Goal: Information Seeking & Learning: Learn about a topic

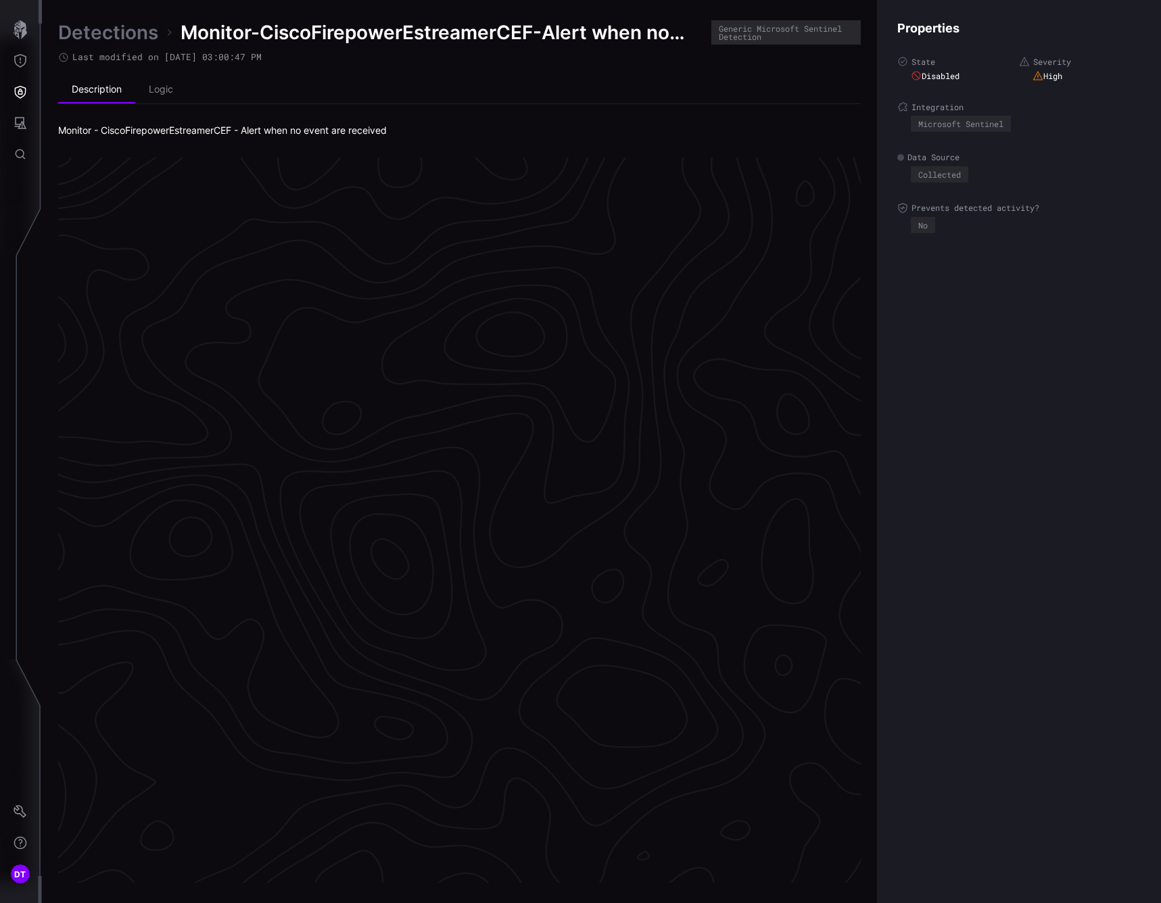
scroll to position [2684, 618]
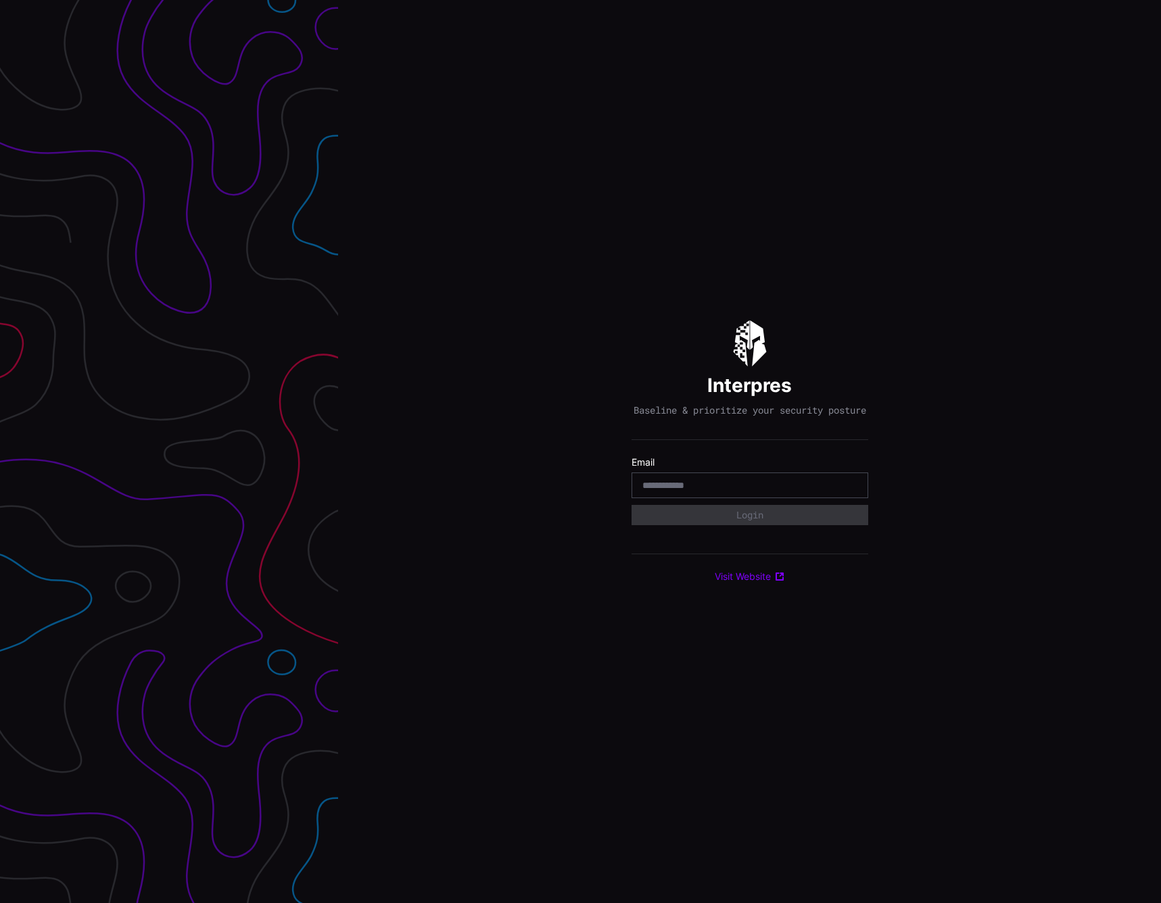
click at [684, 491] on input "email" at bounding box center [749, 485] width 215 height 12
type input "**********"
click at [704, 525] on button "Login" at bounding box center [749, 515] width 237 height 20
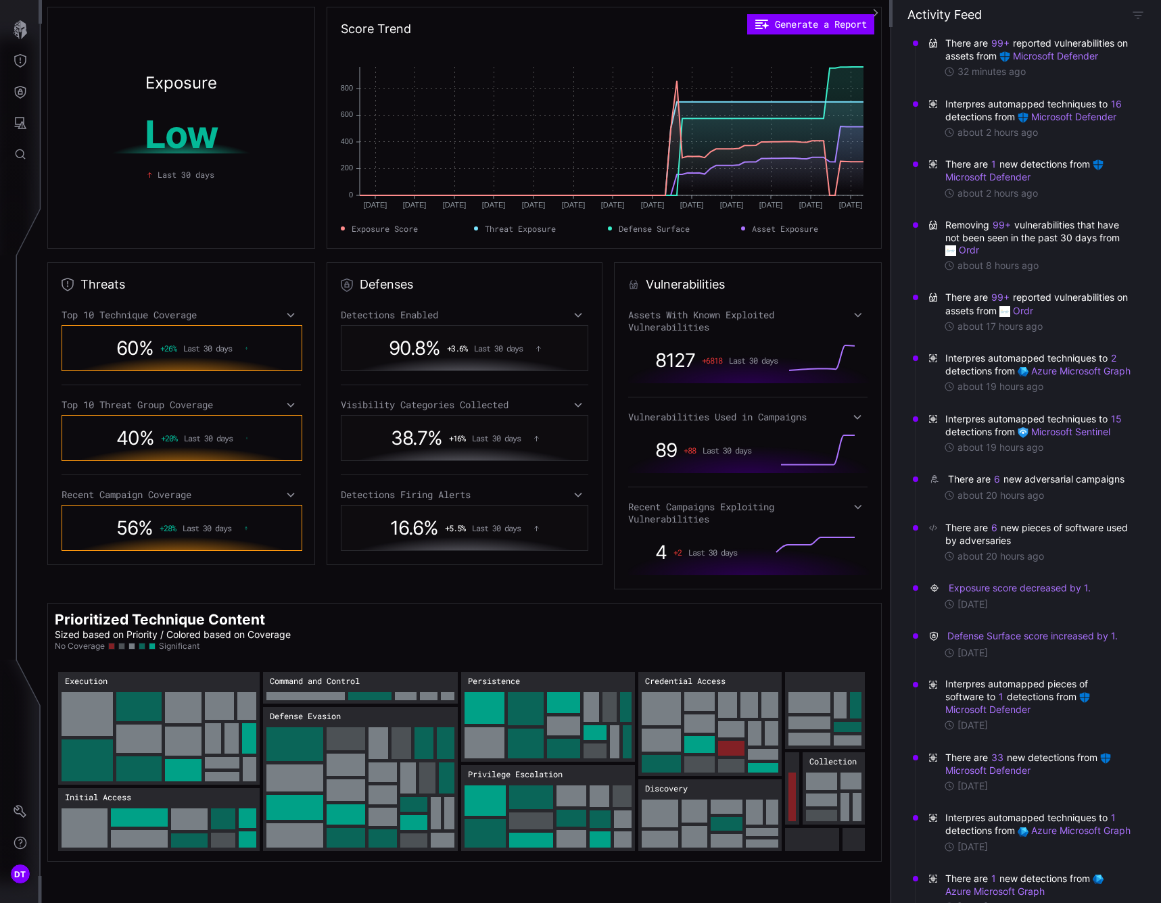
click at [575, 404] on icon at bounding box center [577, 405] width 9 height 11
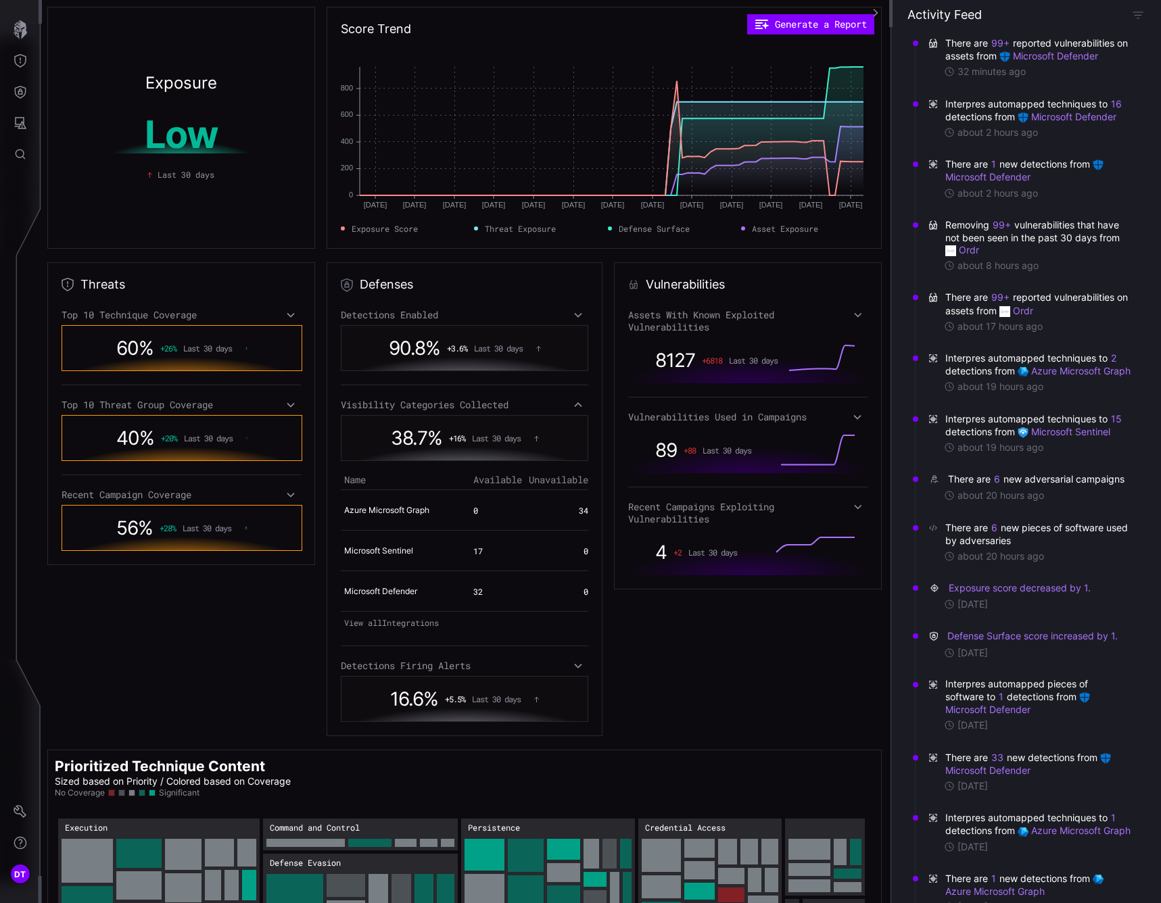
click at [573, 668] on icon at bounding box center [577, 665] width 9 height 11
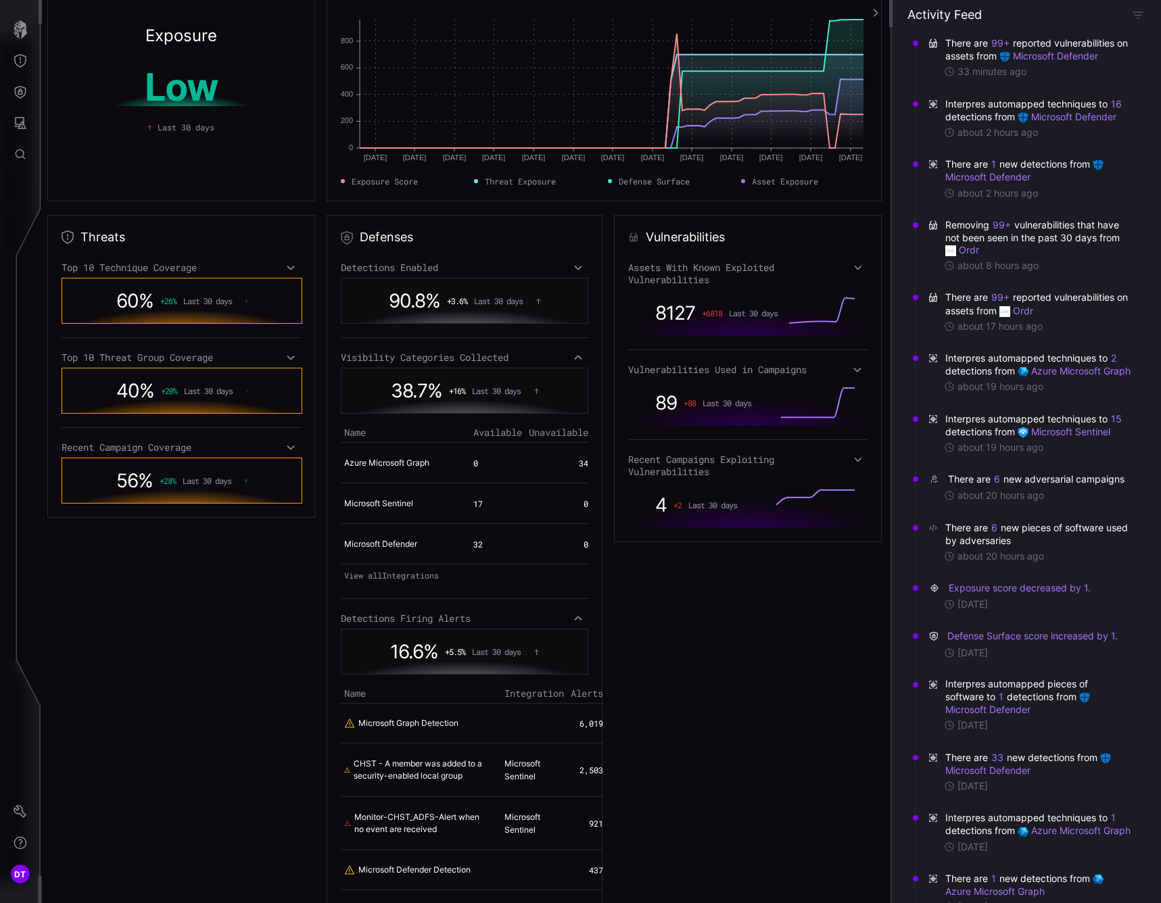
scroll to position [203, 0]
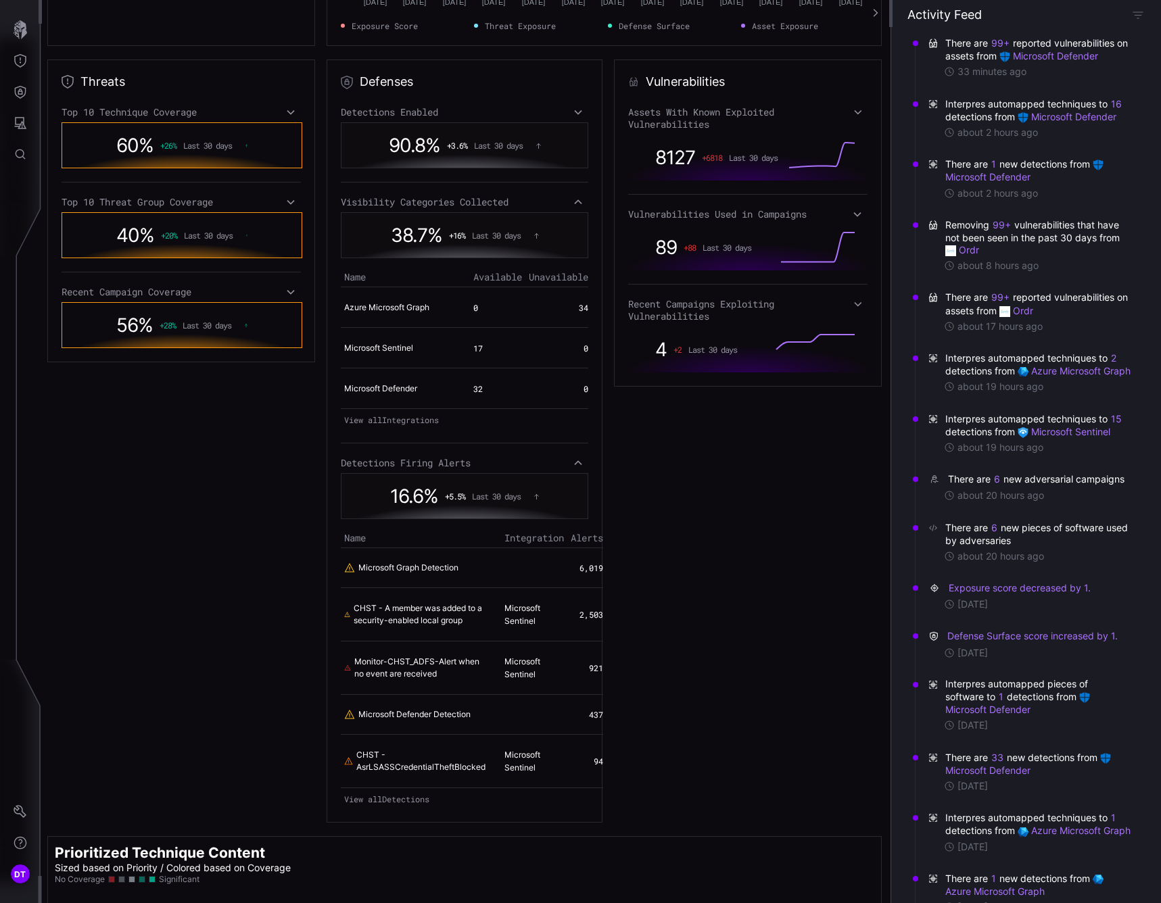
click at [573, 110] on icon at bounding box center [577, 112] width 9 height 11
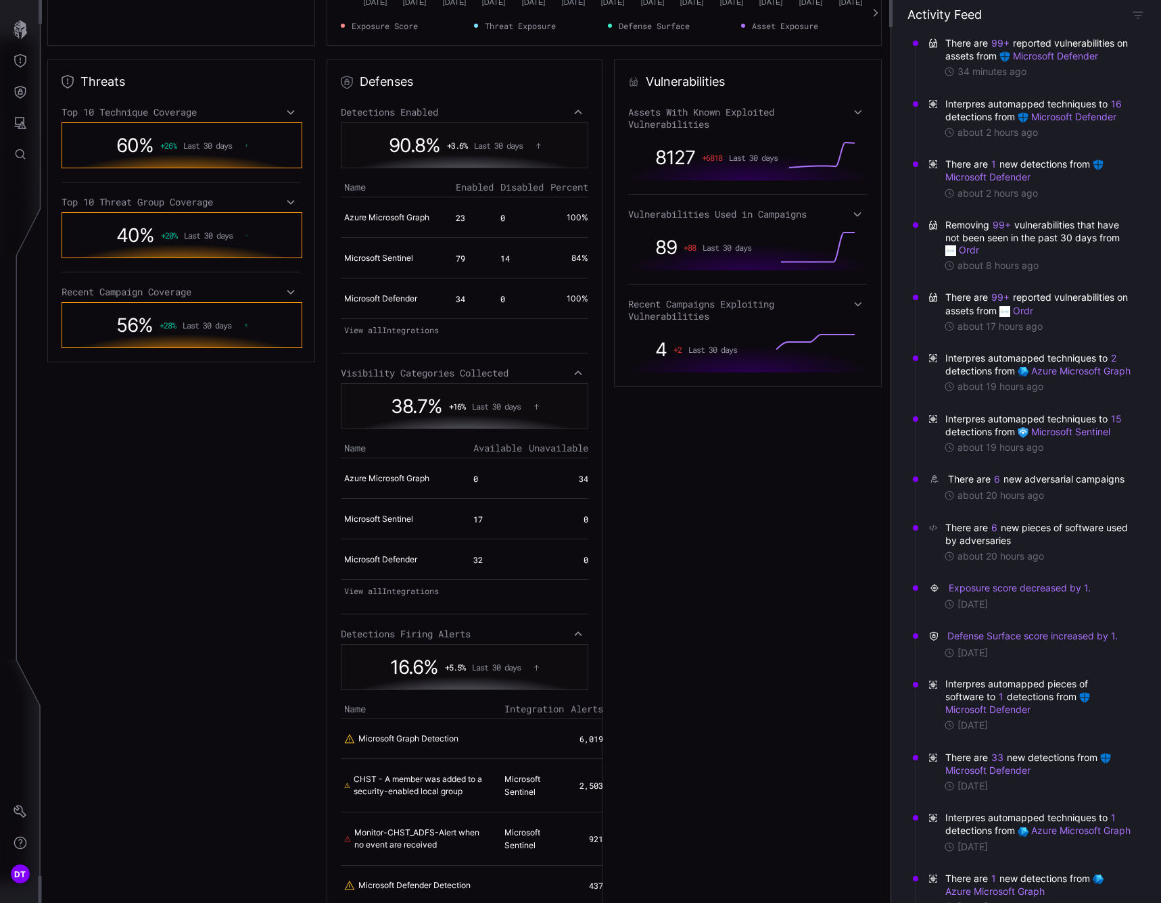
click at [292, 110] on icon at bounding box center [290, 112] width 9 height 11
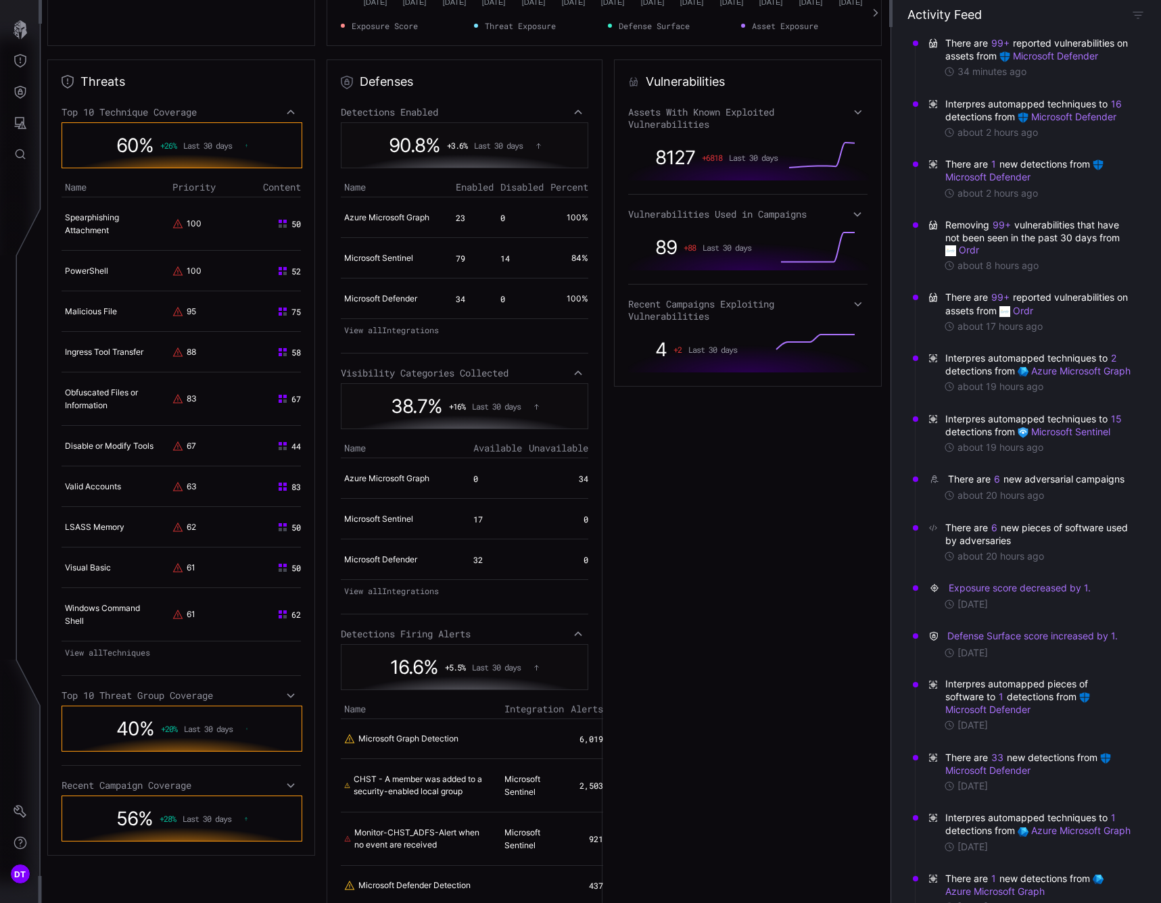
click at [290, 701] on icon at bounding box center [290, 695] width 9 height 11
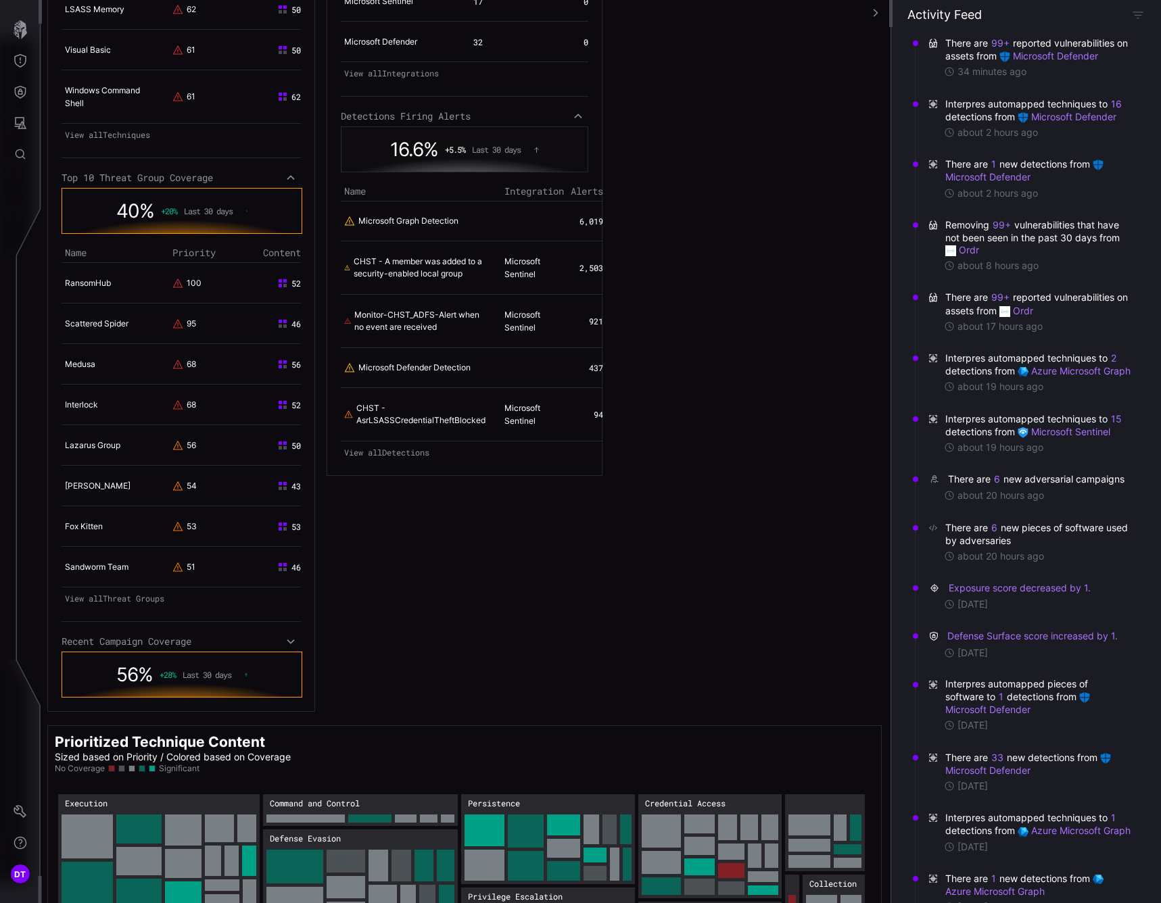
scroll to position [811, 0]
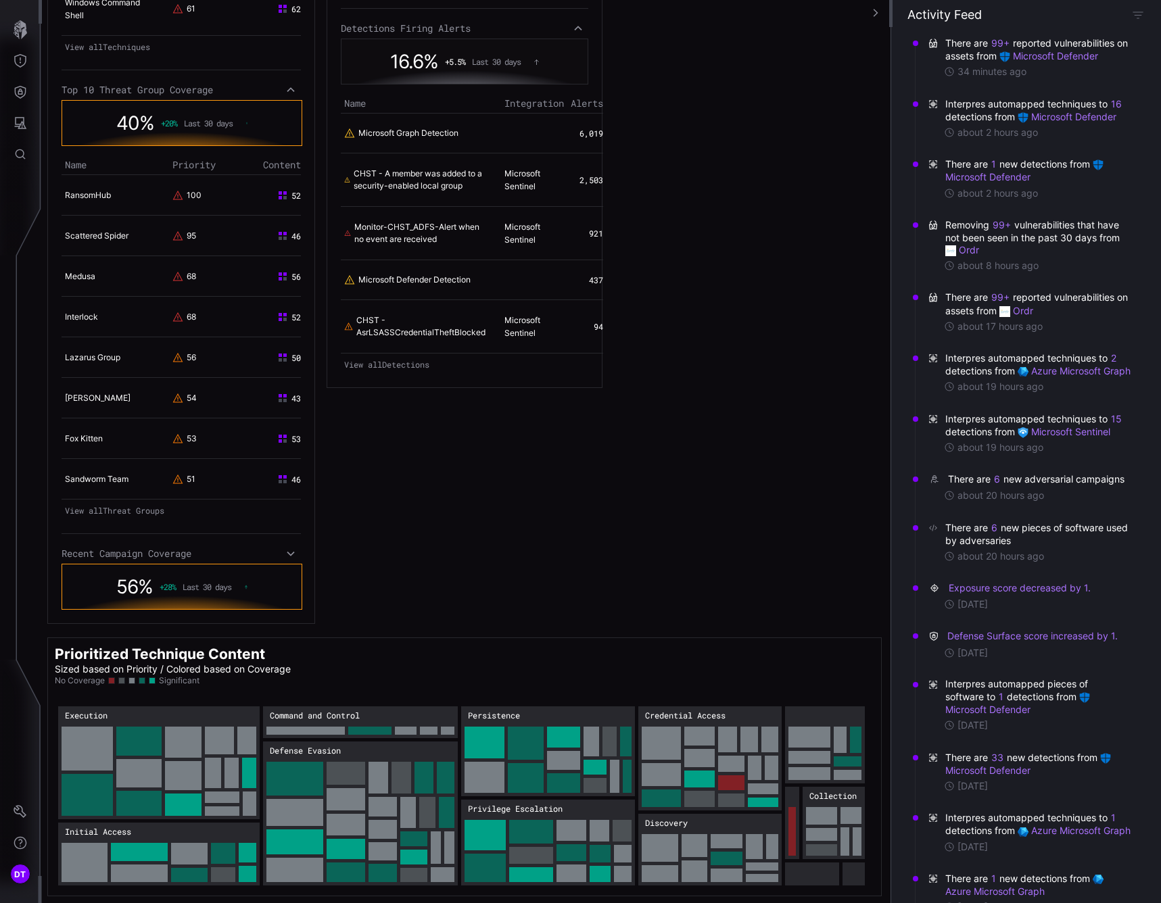
click at [291, 557] on div "Top 10 Technique Coverage 60 % + 26 % Last 30 days Name Priority Content Spearp…" at bounding box center [181, 54] width 239 height 1109
click at [289, 559] on icon at bounding box center [290, 553] width 9 height 11
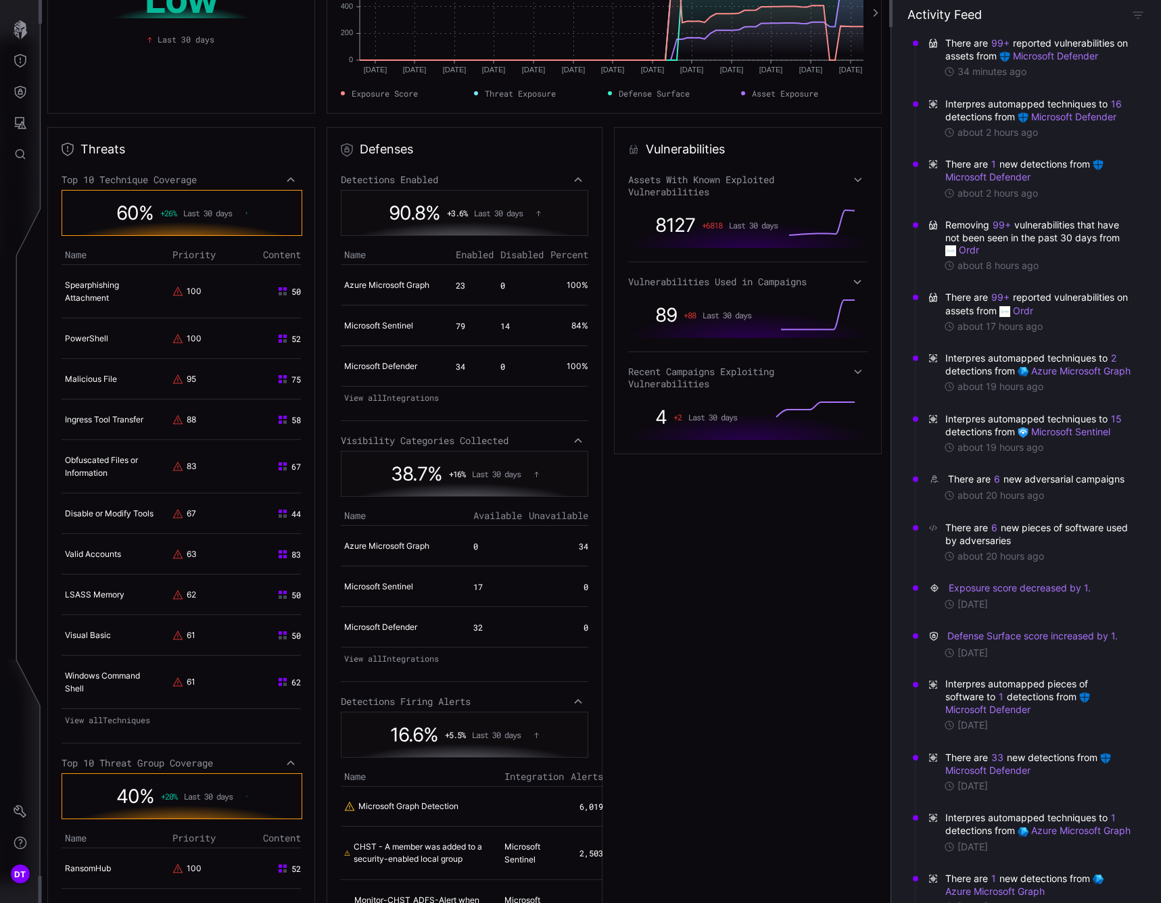
scroll to position [0, 0]
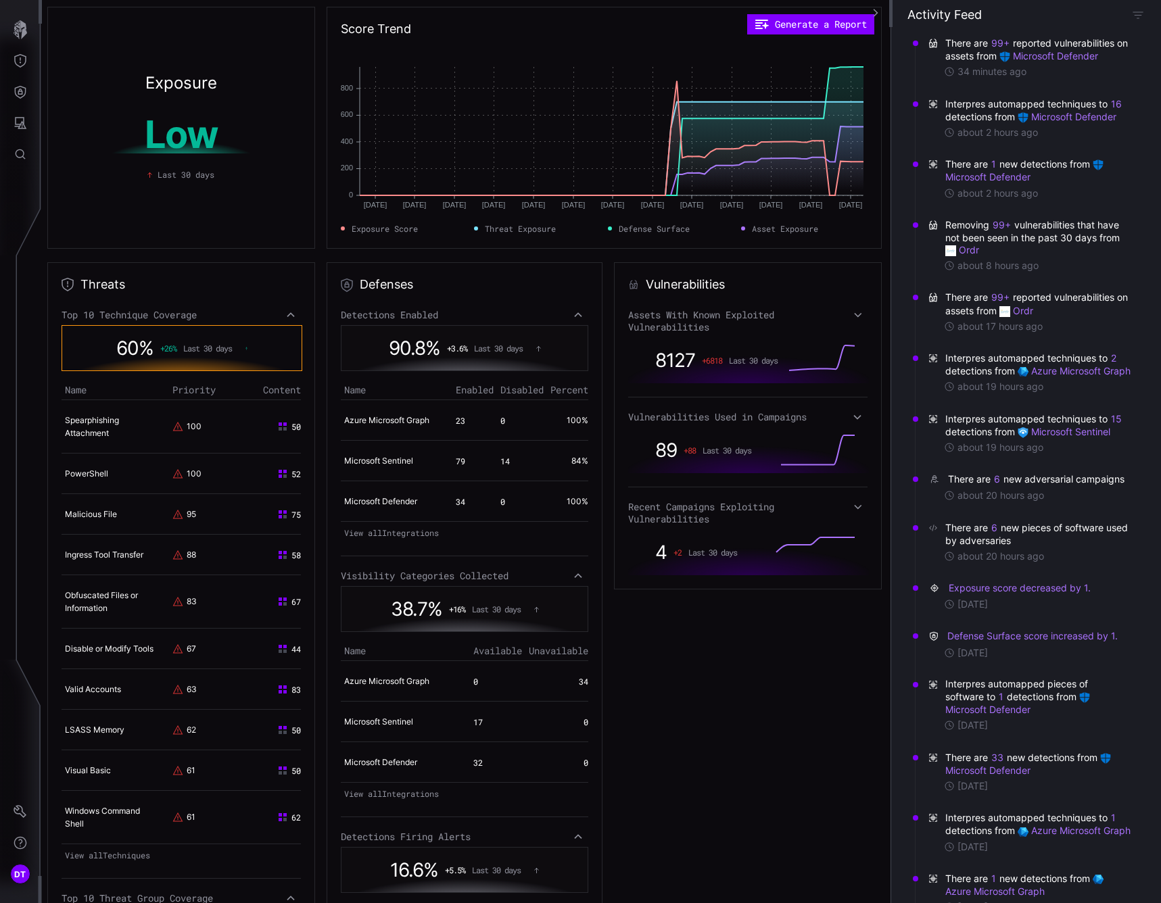
click at [853, 314] on icon at bounding box center [857, 315] width 9 height 10
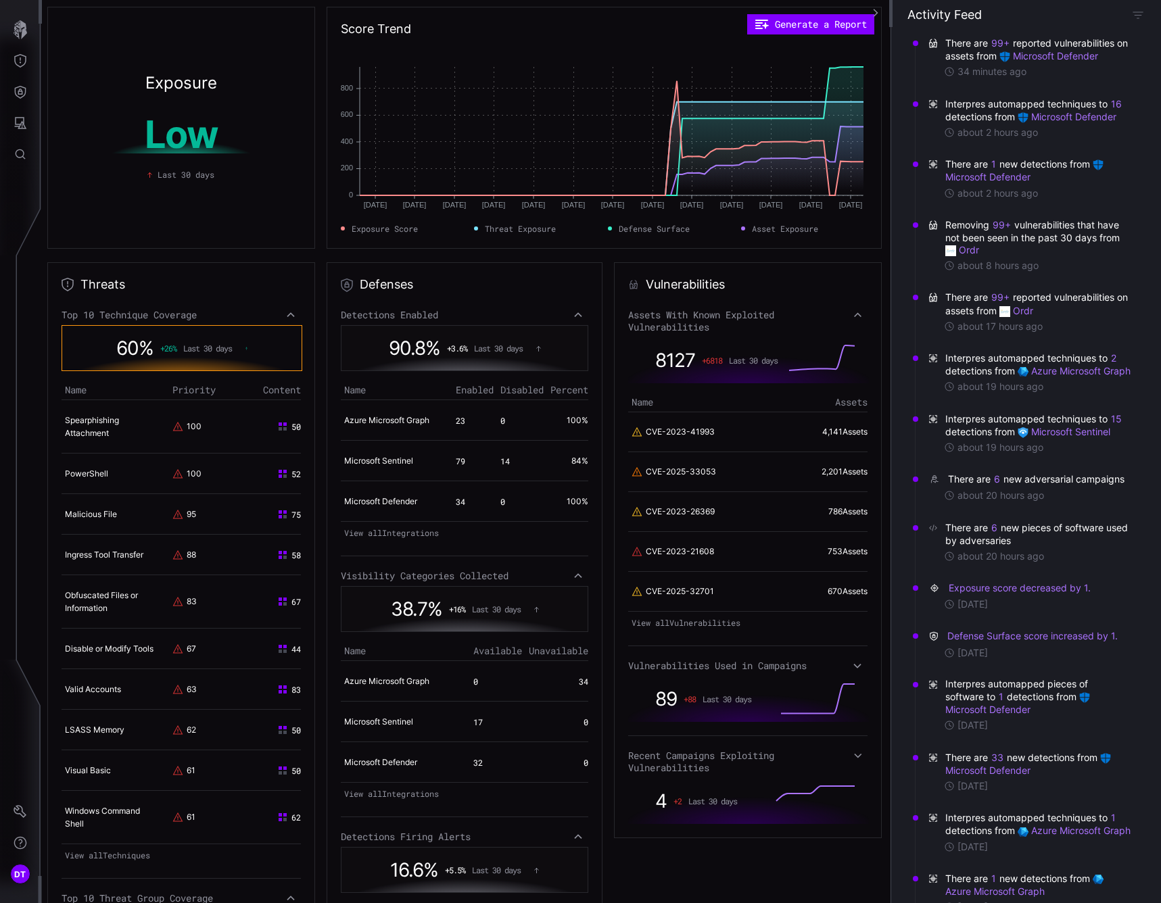
click at [852, 664] on icon at bounding box center [856, 665] width 9 height 11
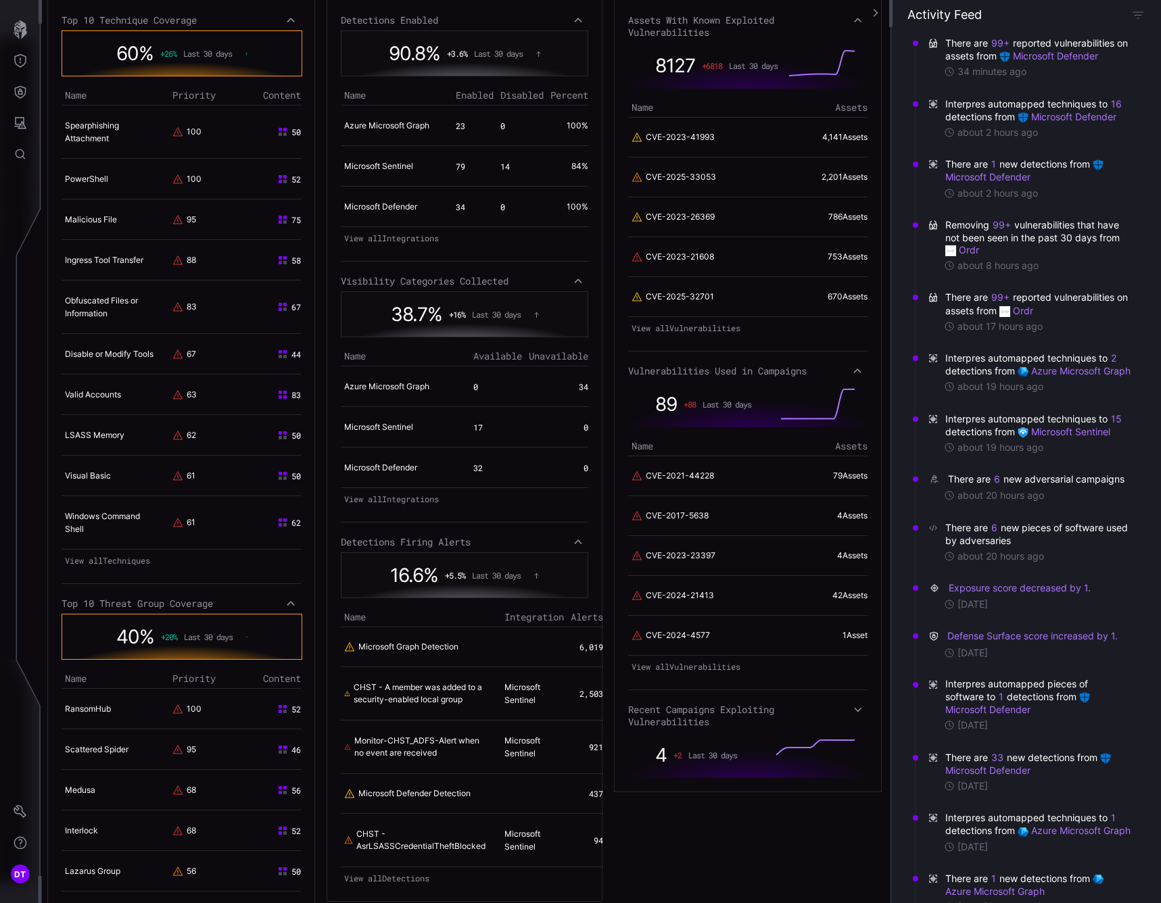
scroll to position [338, 0]
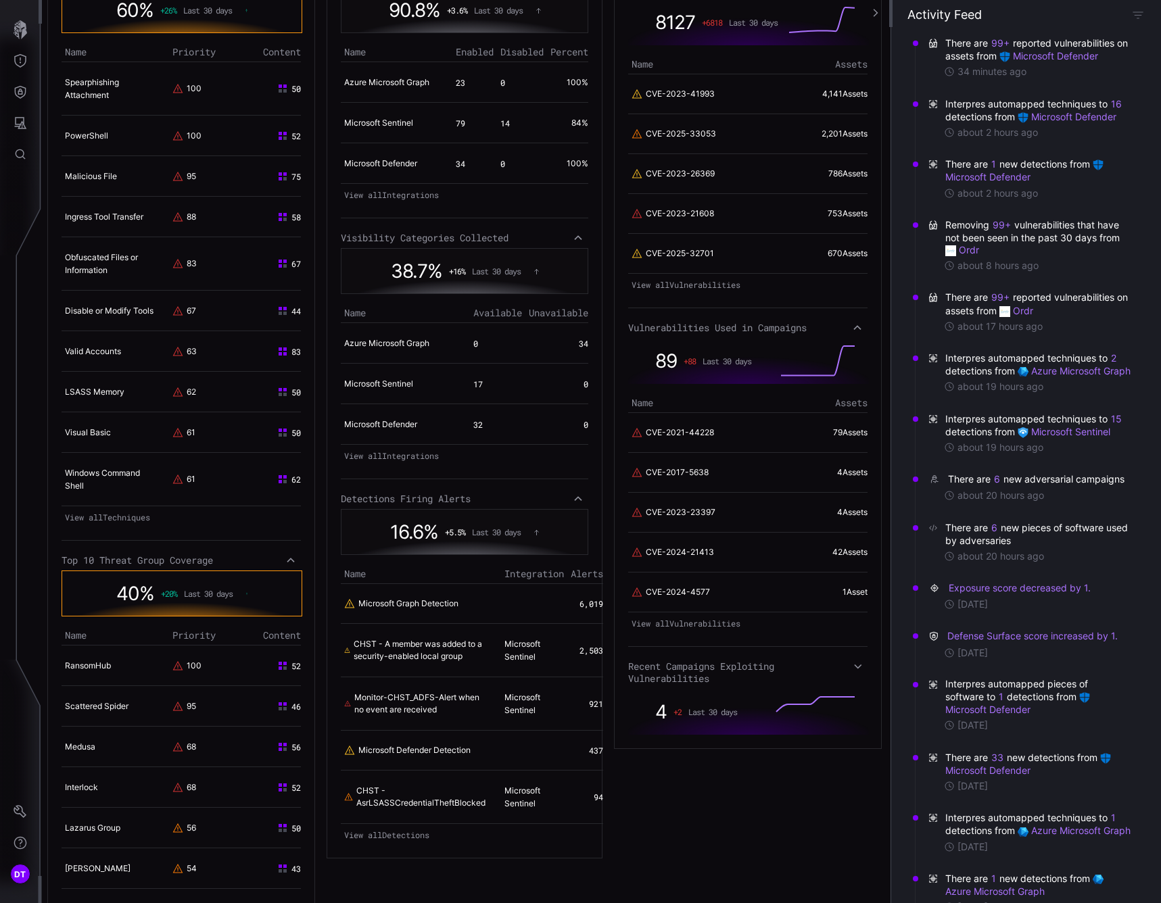
click at [853, 668] on icon at bounding box center [857, 666] width 9 height 10
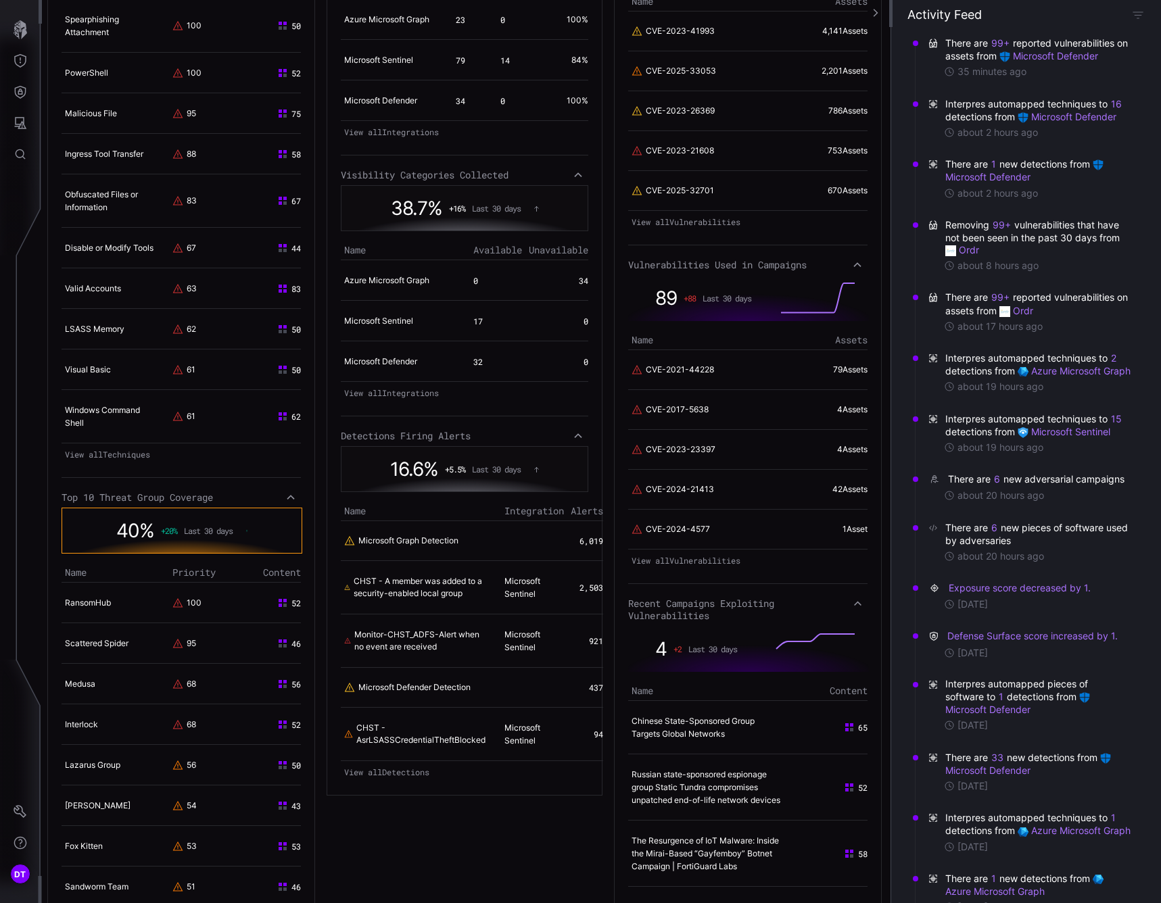
scroll to position [406, 0]
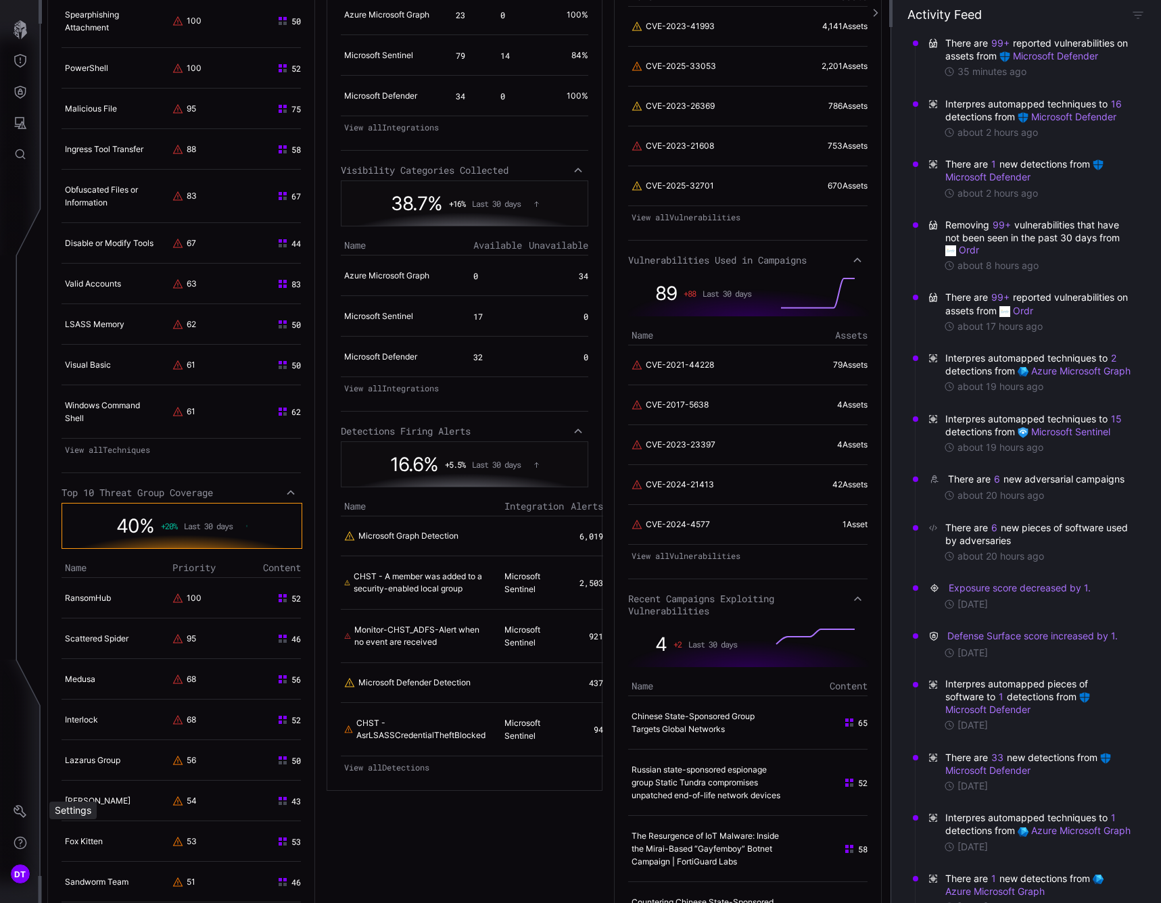
click at [74, 813] on div "Settings" at bounding box center [72, 811] width 47 height 18
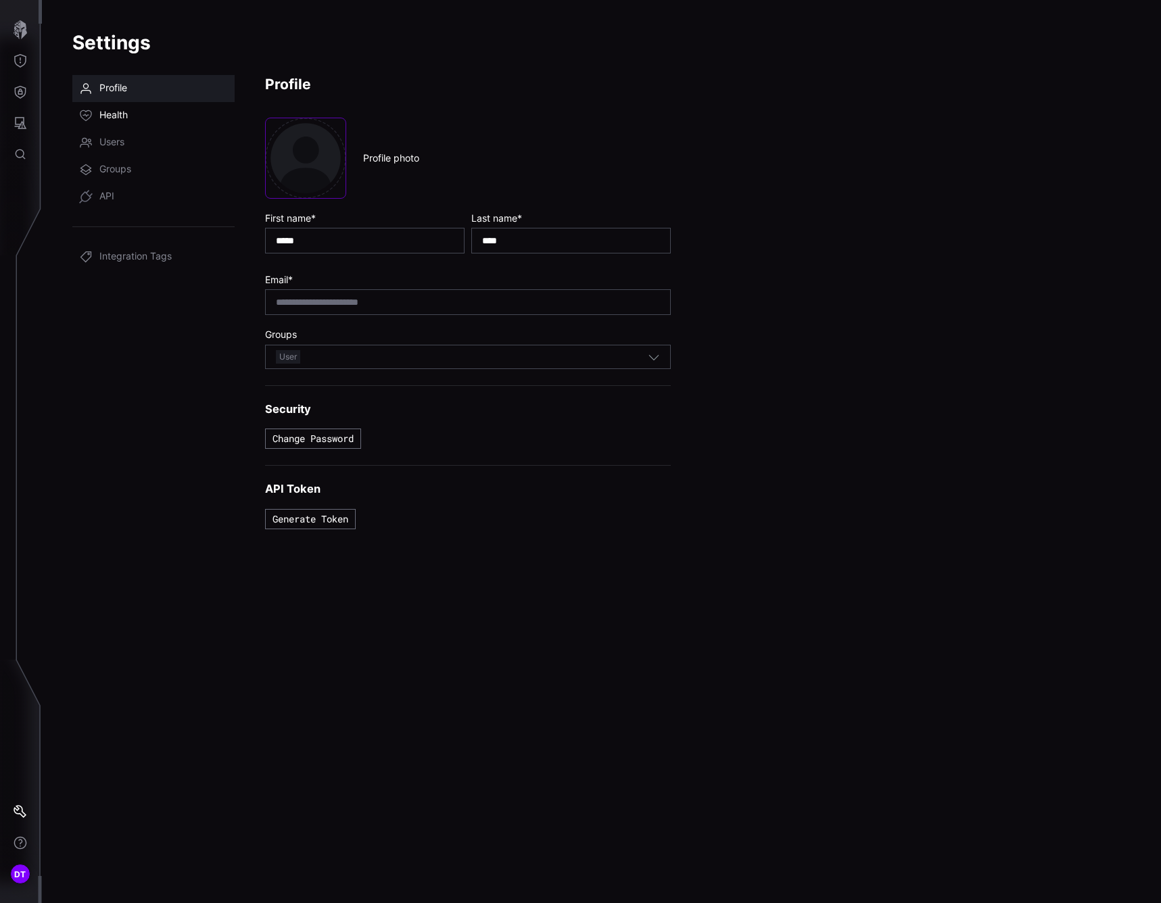
click at [113, 114] on span "Health" at bounding box center [113, 116] width 28 height 14
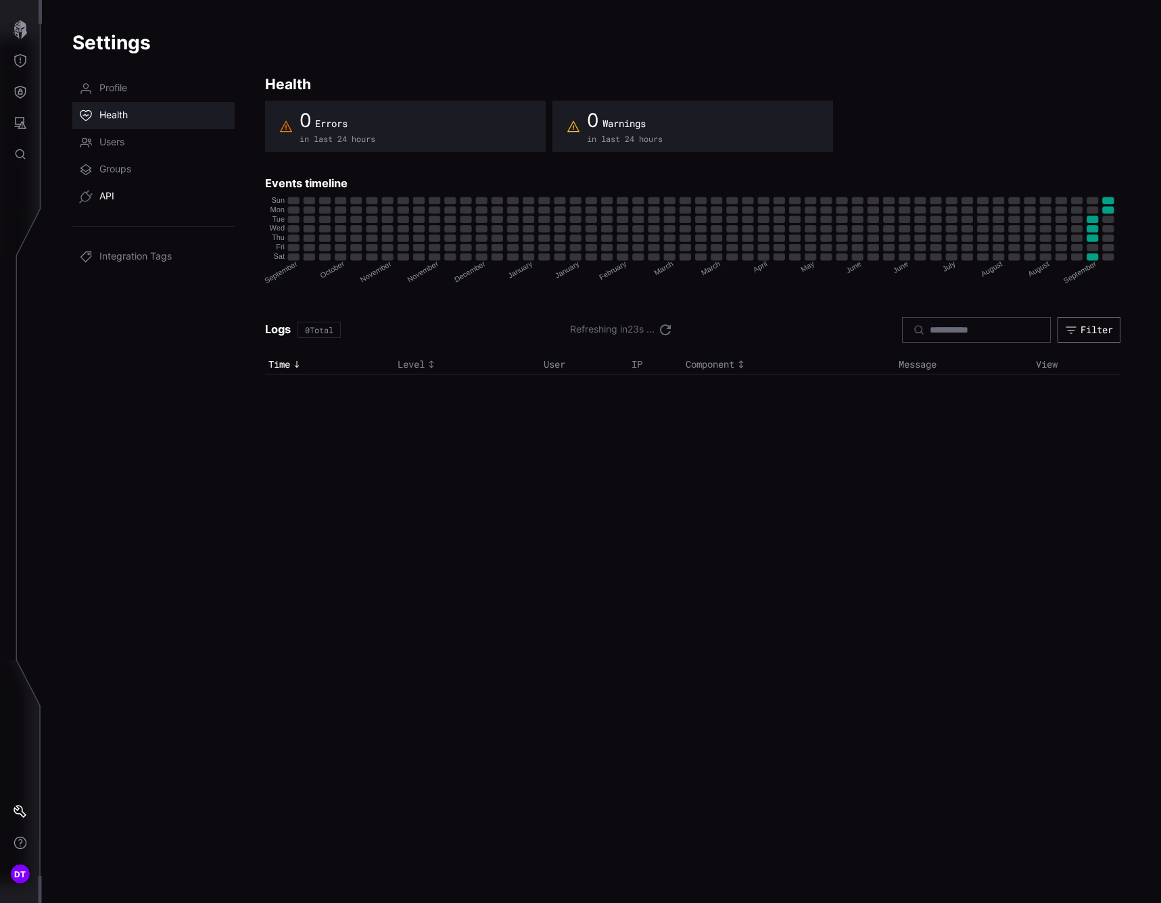
click at [110, 194] on span "API" at bounding box center [106, 197] width 15 height 14
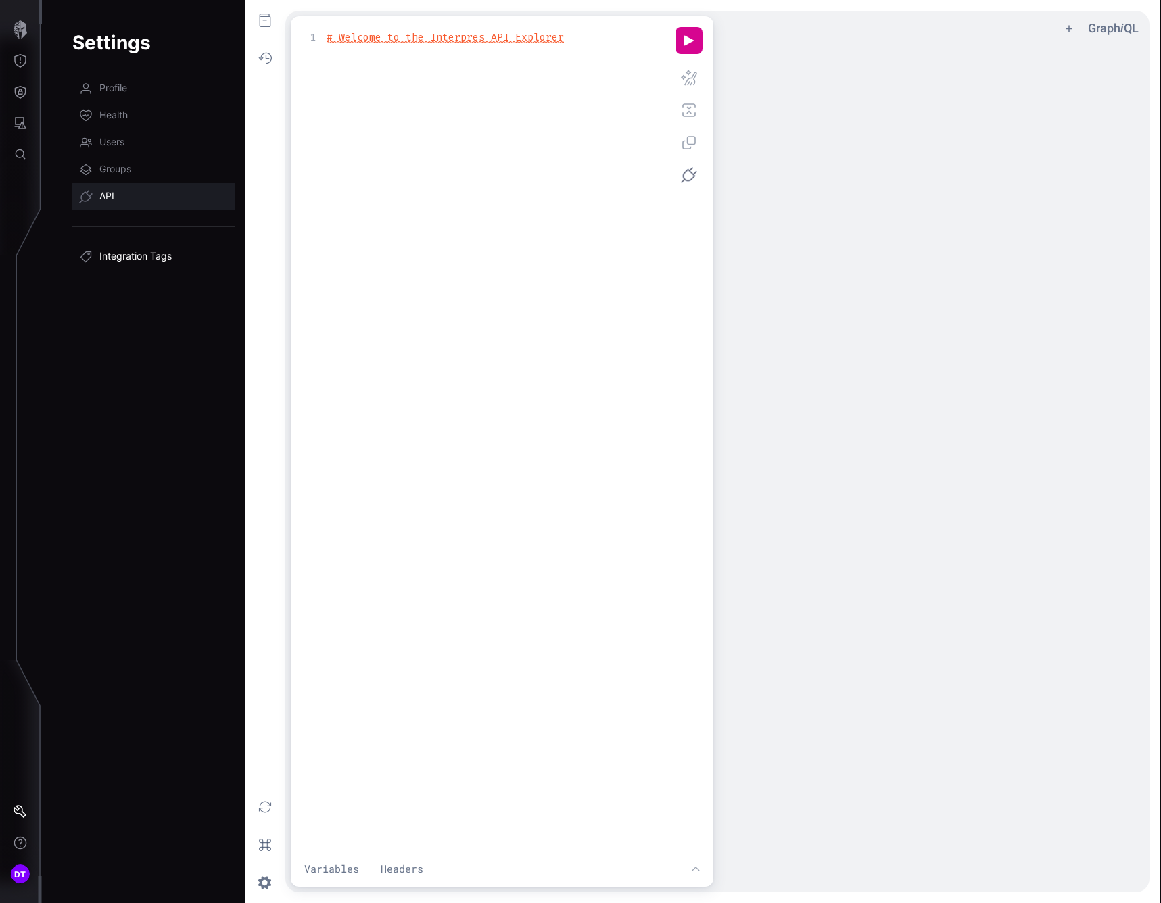
click at [131, 258] on span "Integration Tags" at bounding box center [135, 257] width 72 height 14
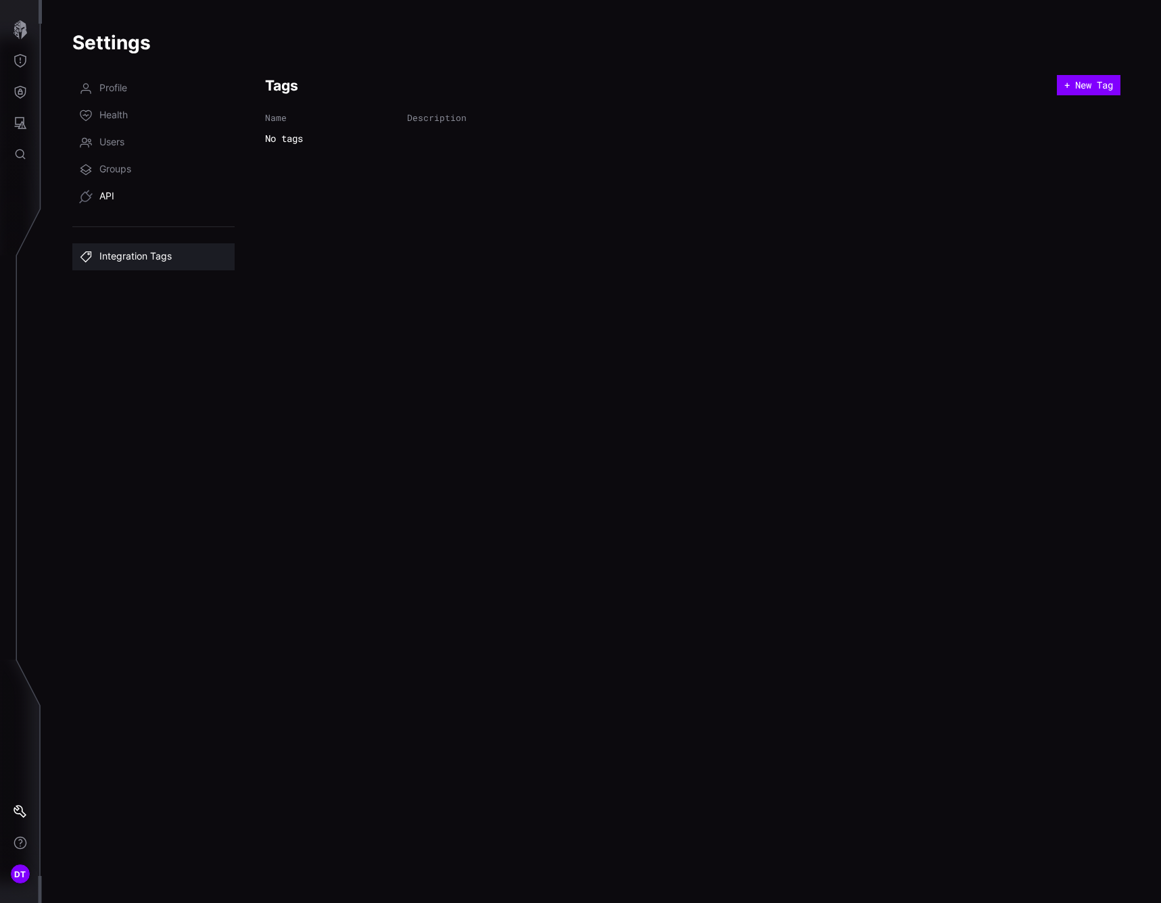
click at [103, 197] on span "API" at bounding box center [106, 197] width 15 height 14
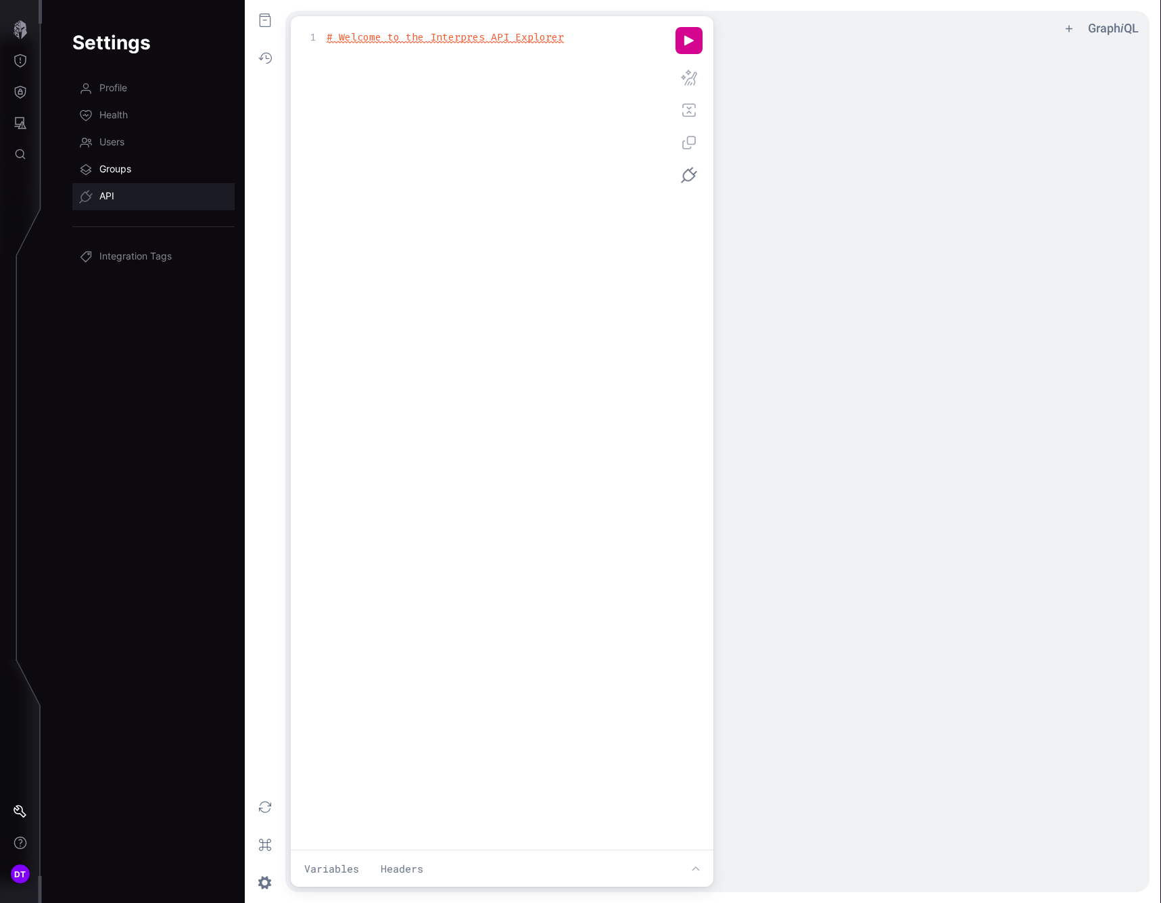
click at [107, 172] on span "Groups" at bounding box center [115, 170] width 32 height 14
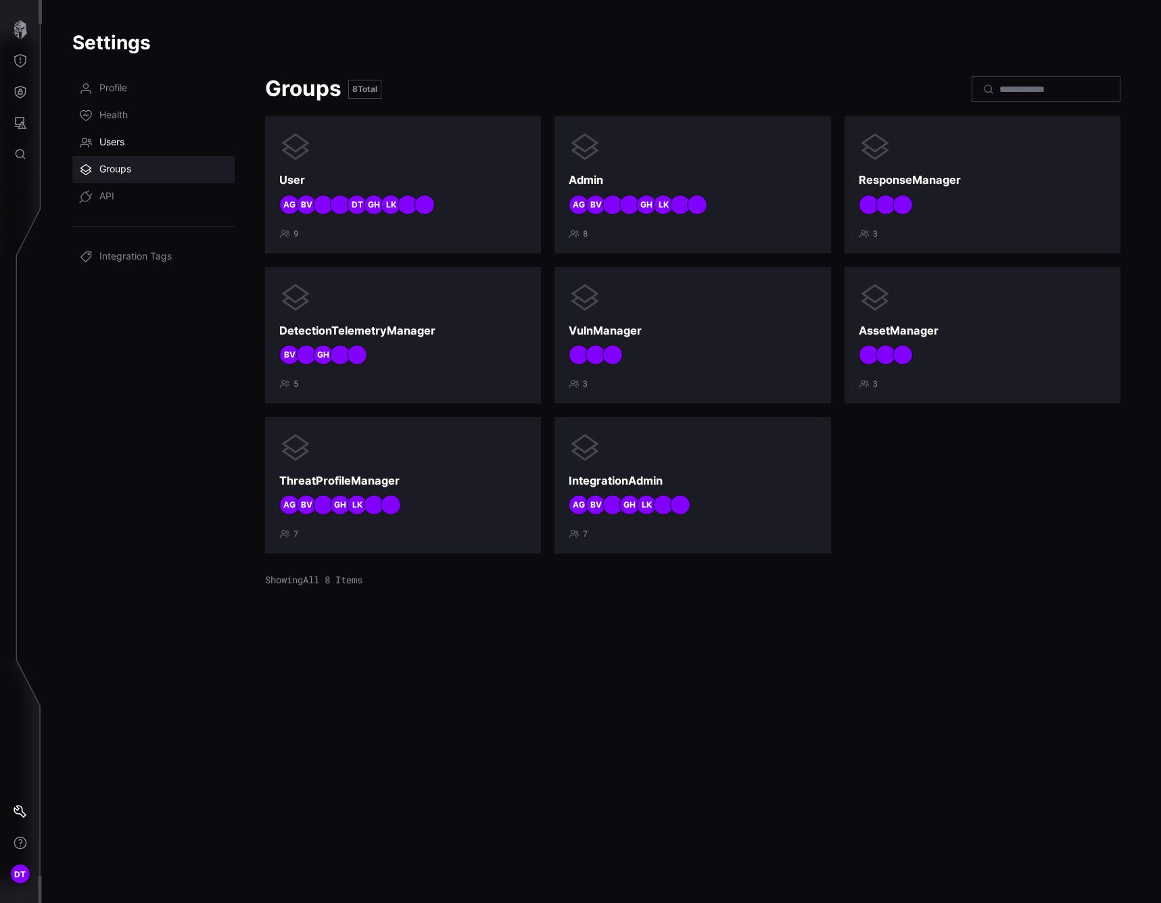
click at [112, 145] on span "Users" at bounding box center [111, 143] width 25 height 14
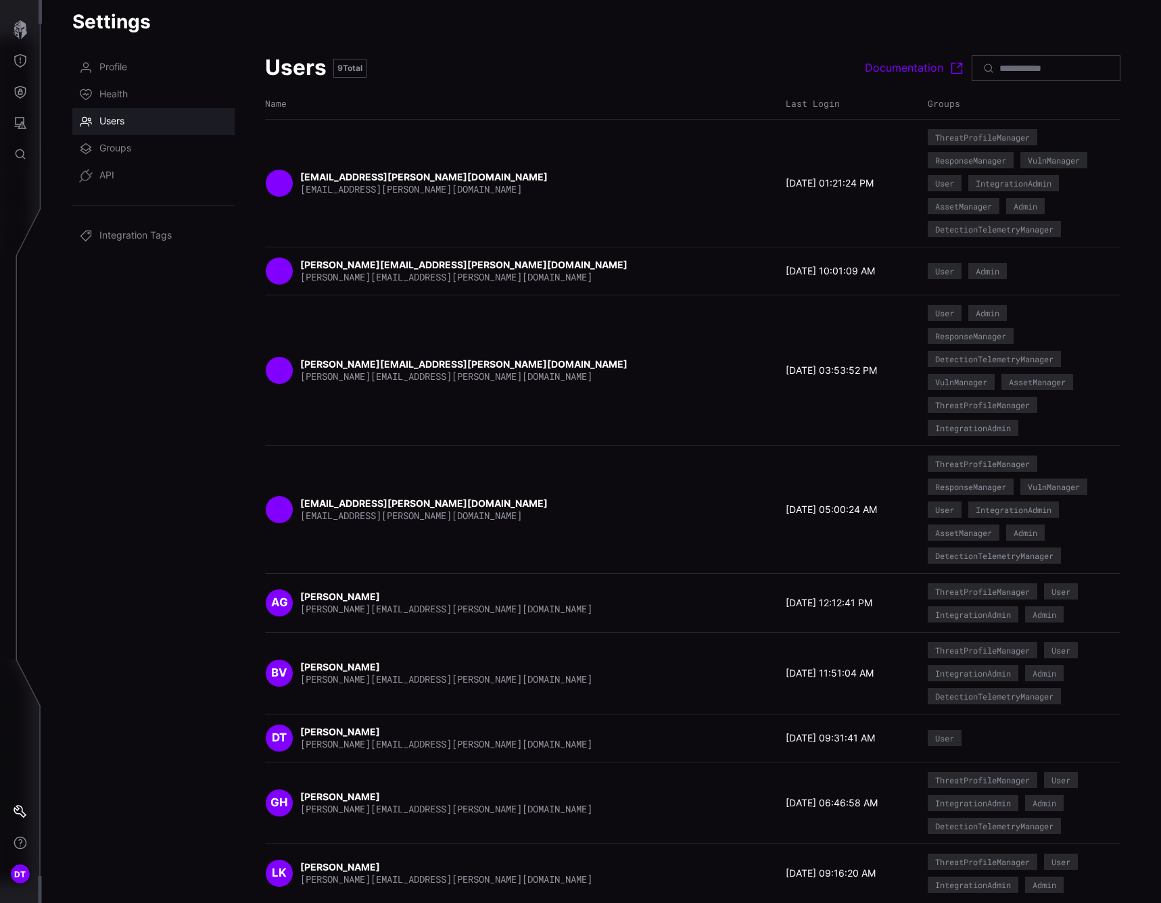
scroll to position [32, 0]
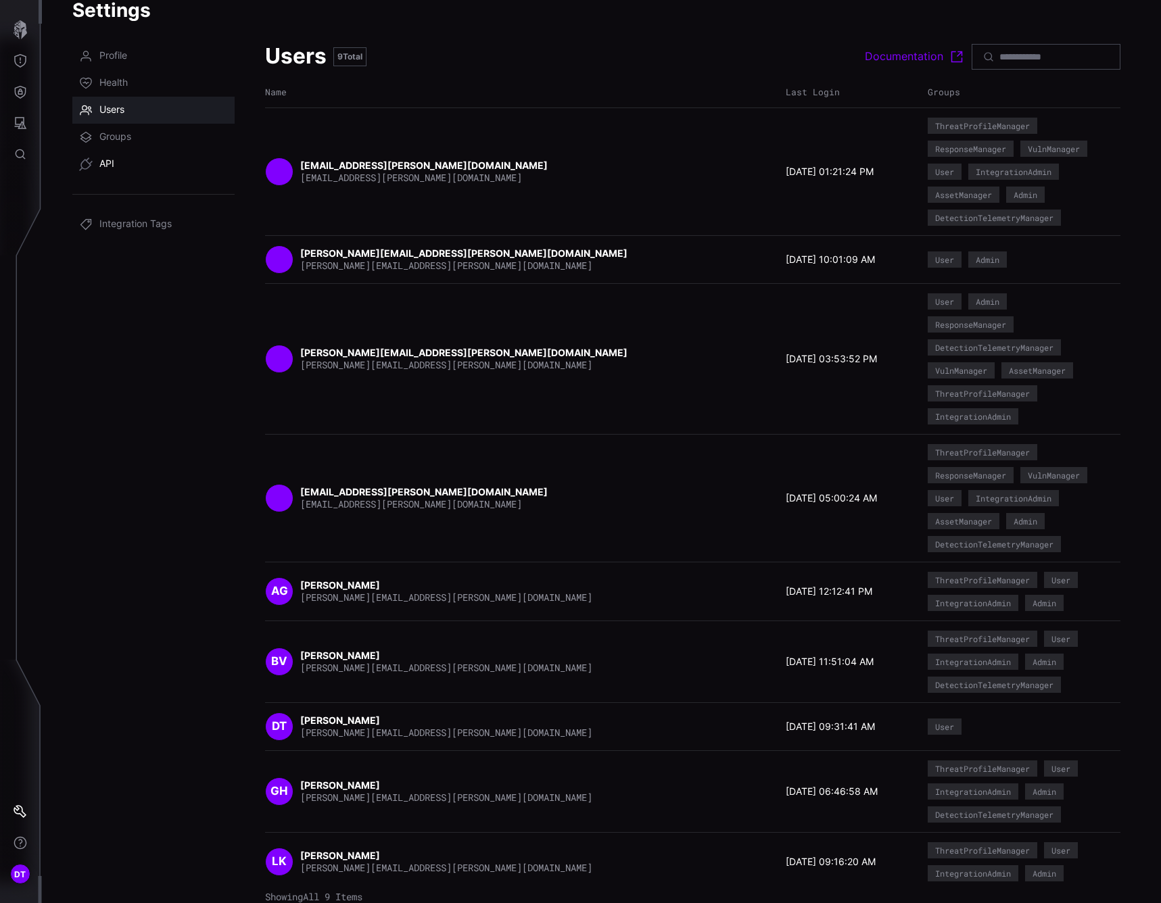
click at [114, 162] on span "API" at bounding box center [106, 165] width 15 height 14
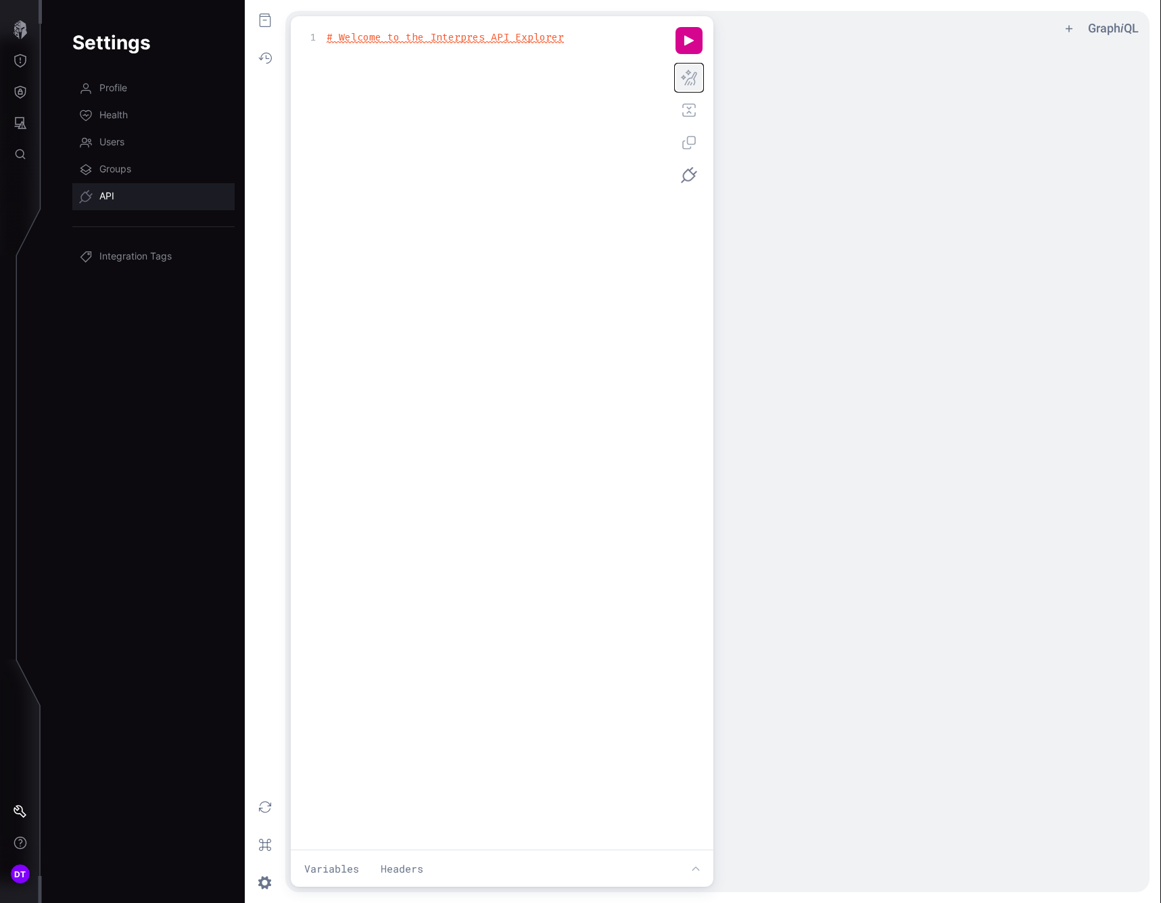
click at [691, 77] on button "h ee icon" at bounding box center [688, 77] width 27 height 27
click at [688, 114] on button "q ee icon" at bounding box center [688, 110] width 27 height 27
click at [686, 144] on button "a ee icon" at bounding box center [688, 142] width 27 height 27
click at [260, 17] on button "f ee icon" at bounding box center [265, 20] width 30 height 30
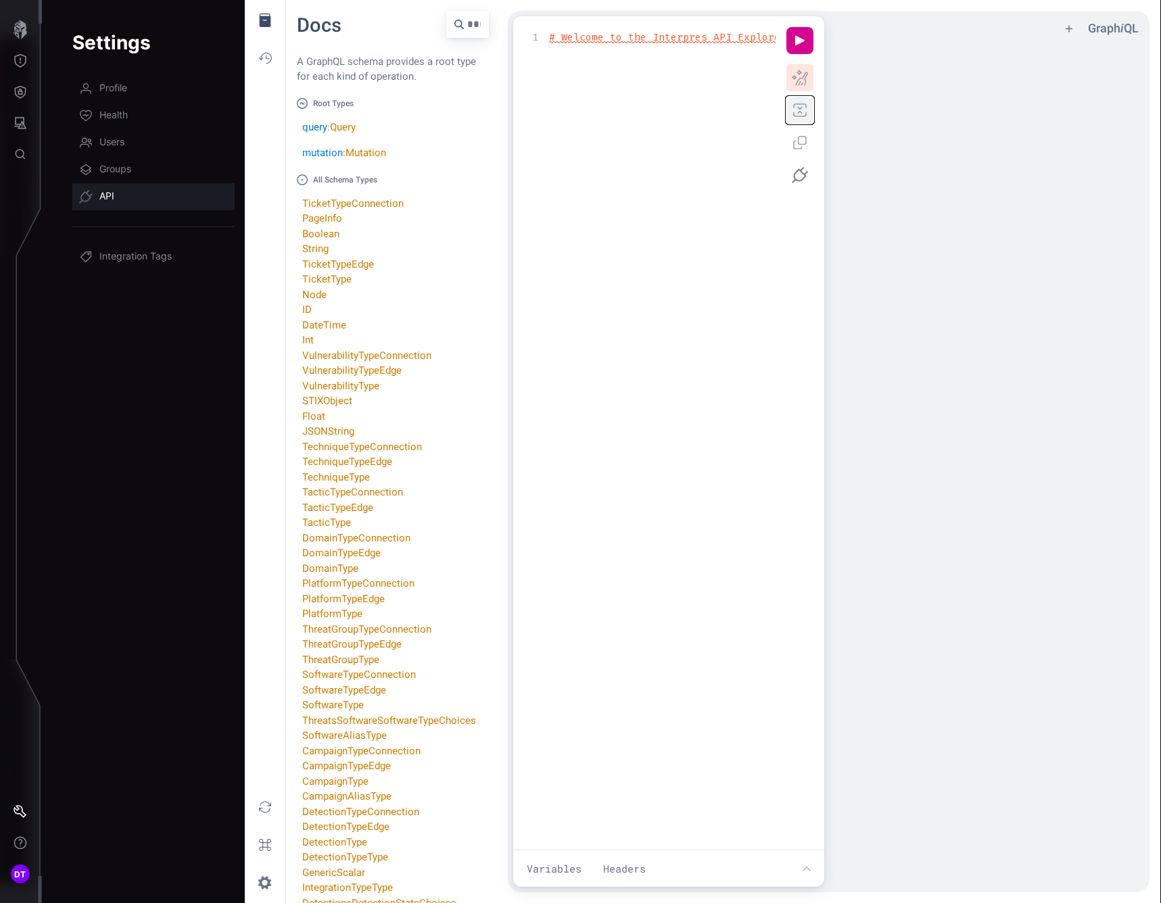
click at [801, 112] on button "q ee icon" at bounding box center [799, 110] width 27 height 27
click at [18, 32] on icon "button" at bounding box center [20, 29] width 19 height 19
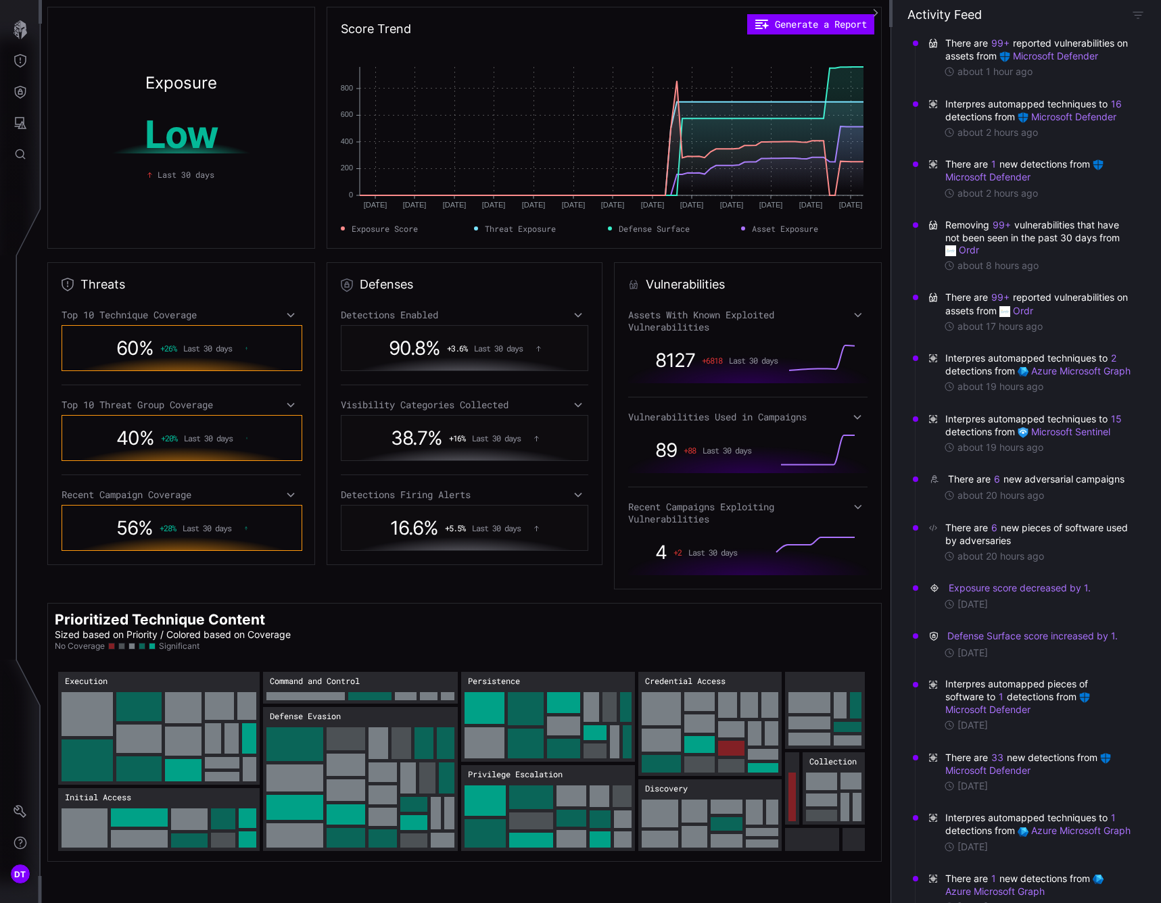
click at [288, 318] on icon at bounding box center [290, 315] width 9 height 11
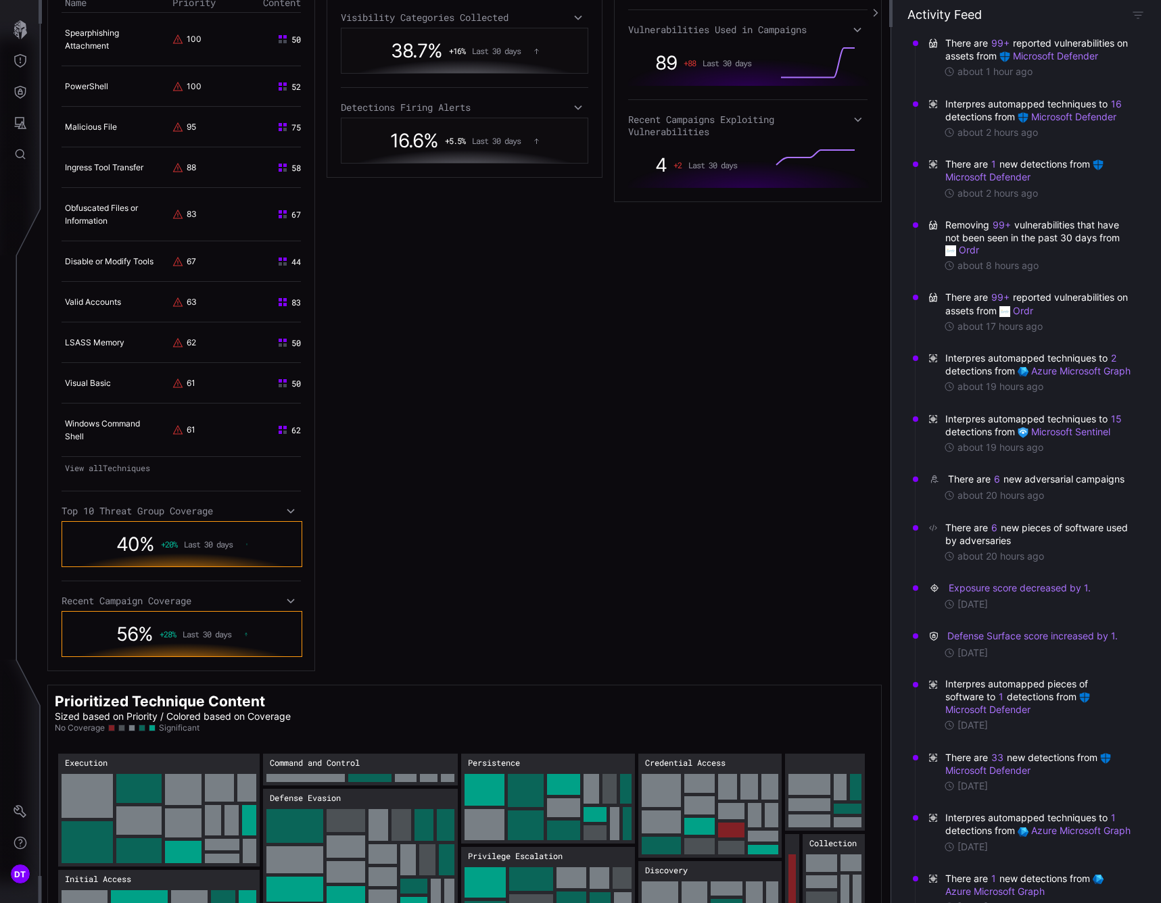
scroll to position [406, 0]
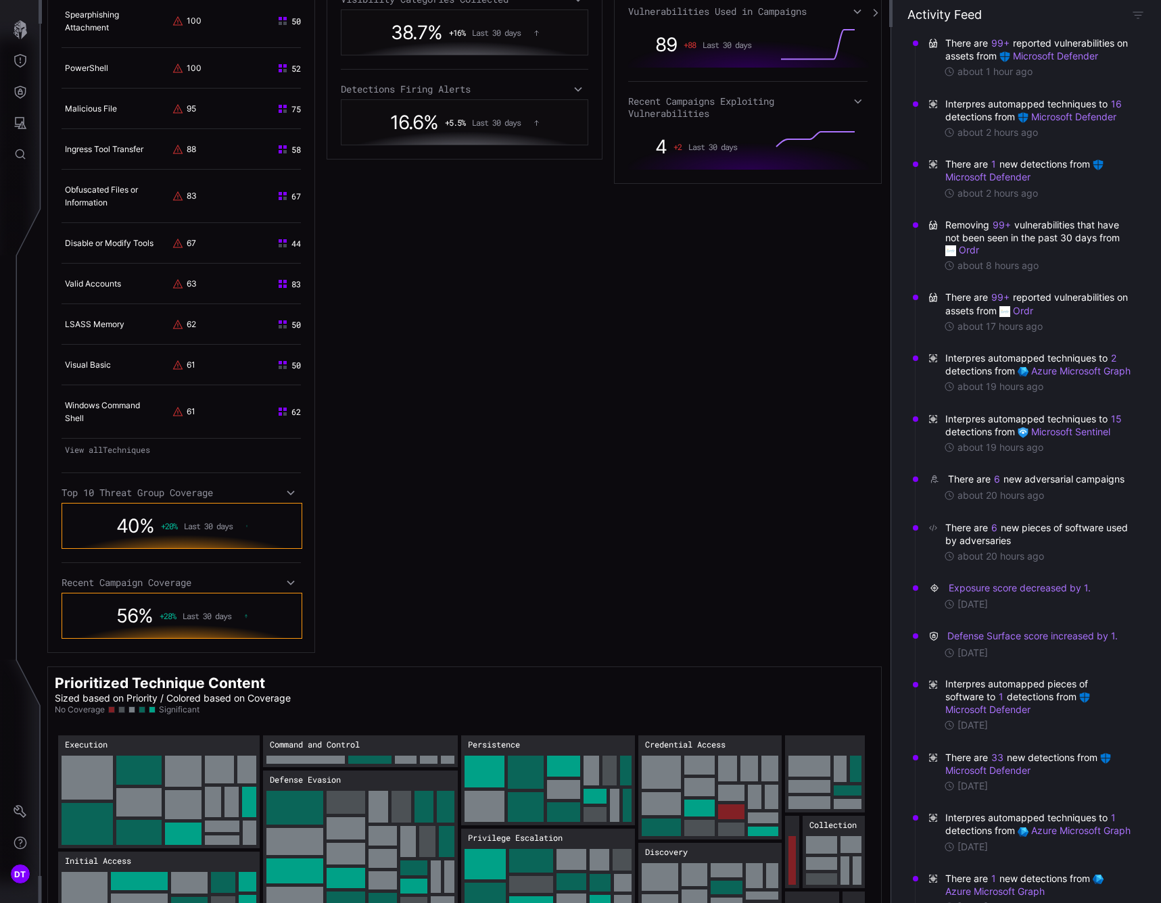
click at [287, 498] on icon at bounding box center [290, 492] width 9 height 11
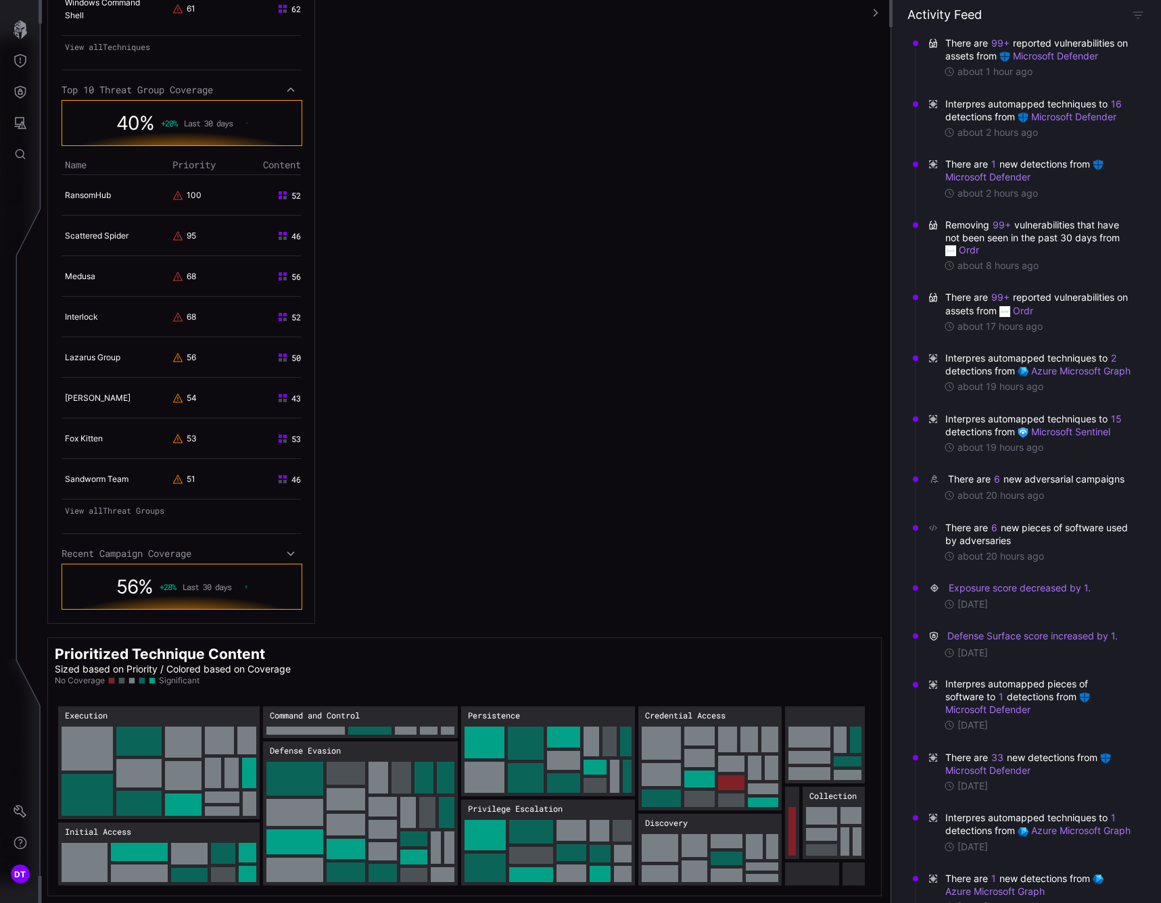
scroll to position [828, 0]
click at [287, 548] on icon at bounding box center [290, 553] width 9 height 11
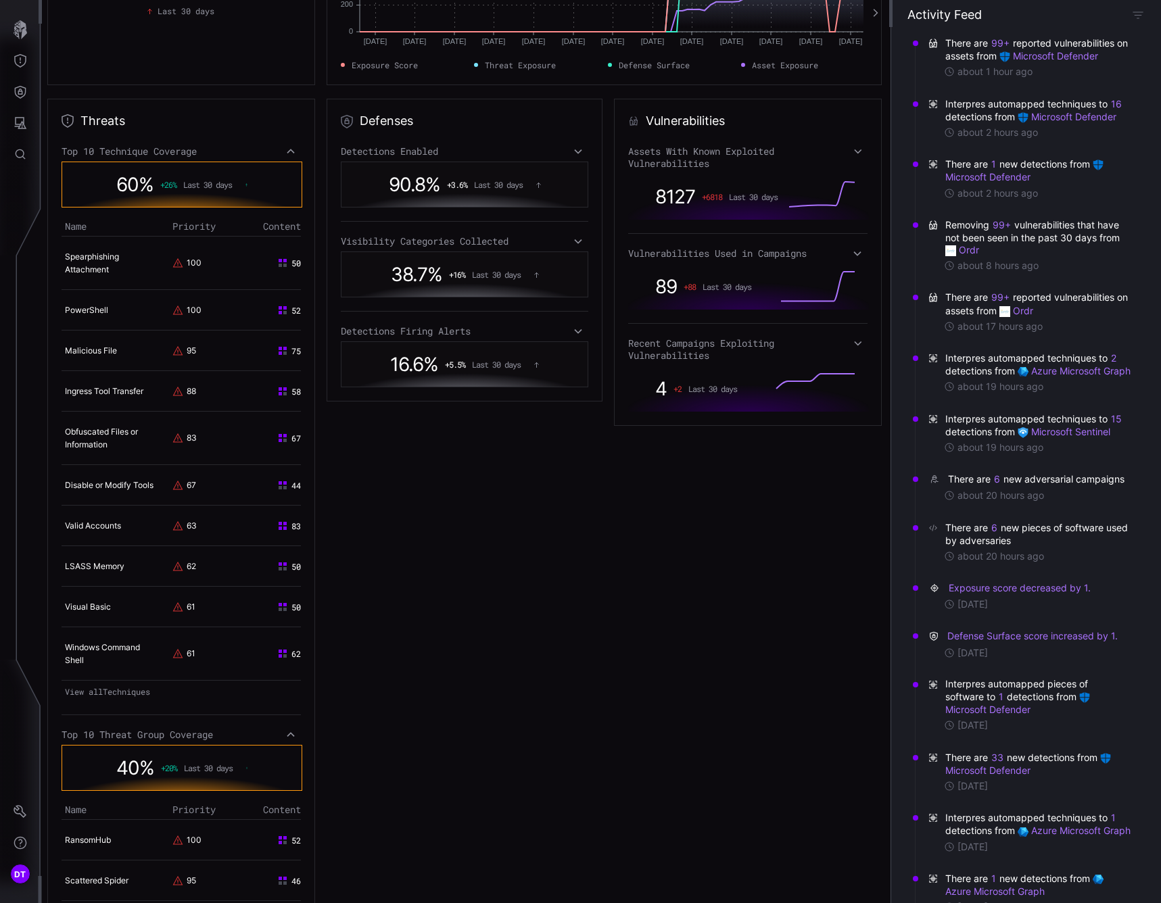
scroll to position [203, 0]
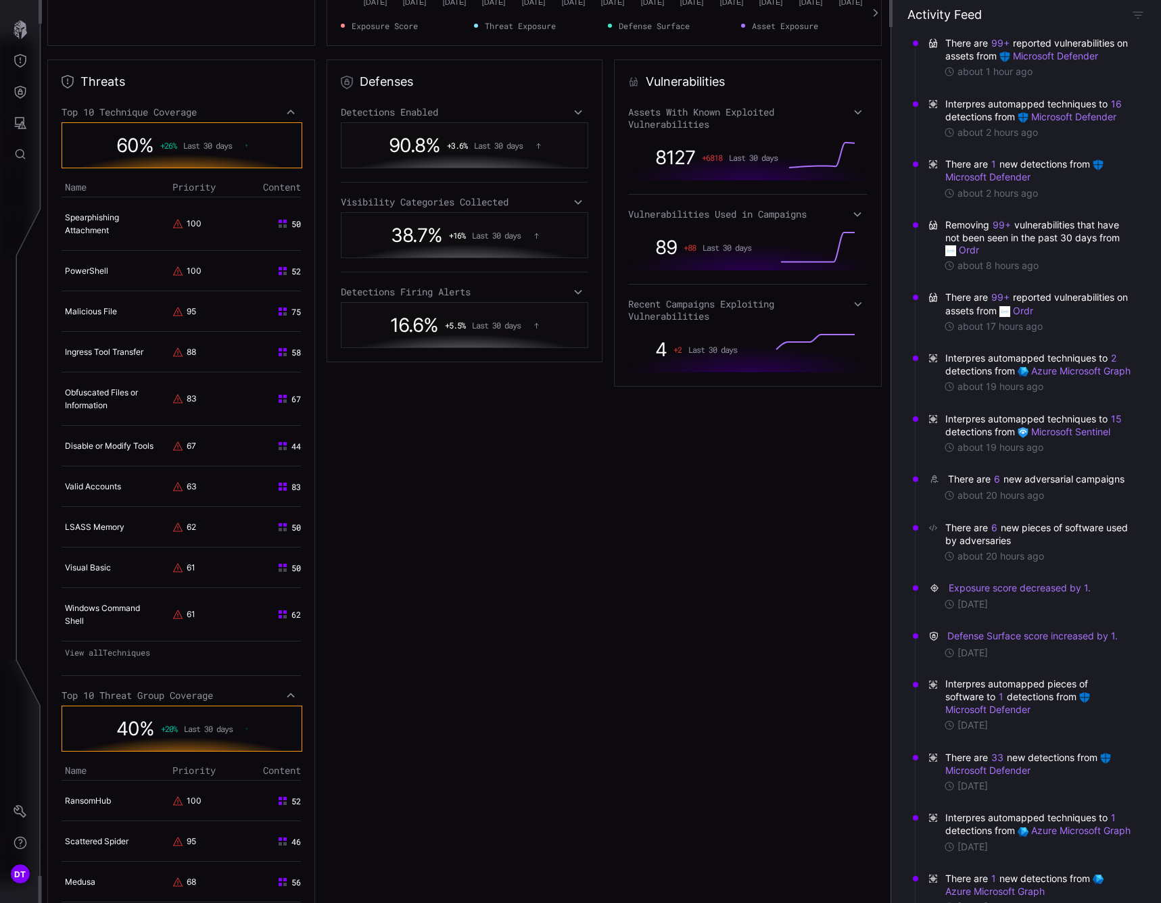
click at [80, 223] on td "Spearphishing Attachment" at bounding box center [115, 223] width 107 height 53
click at [102, 229] on link "Spearphishing Attachment" at bounding box center [92, 223] width 54 height 23
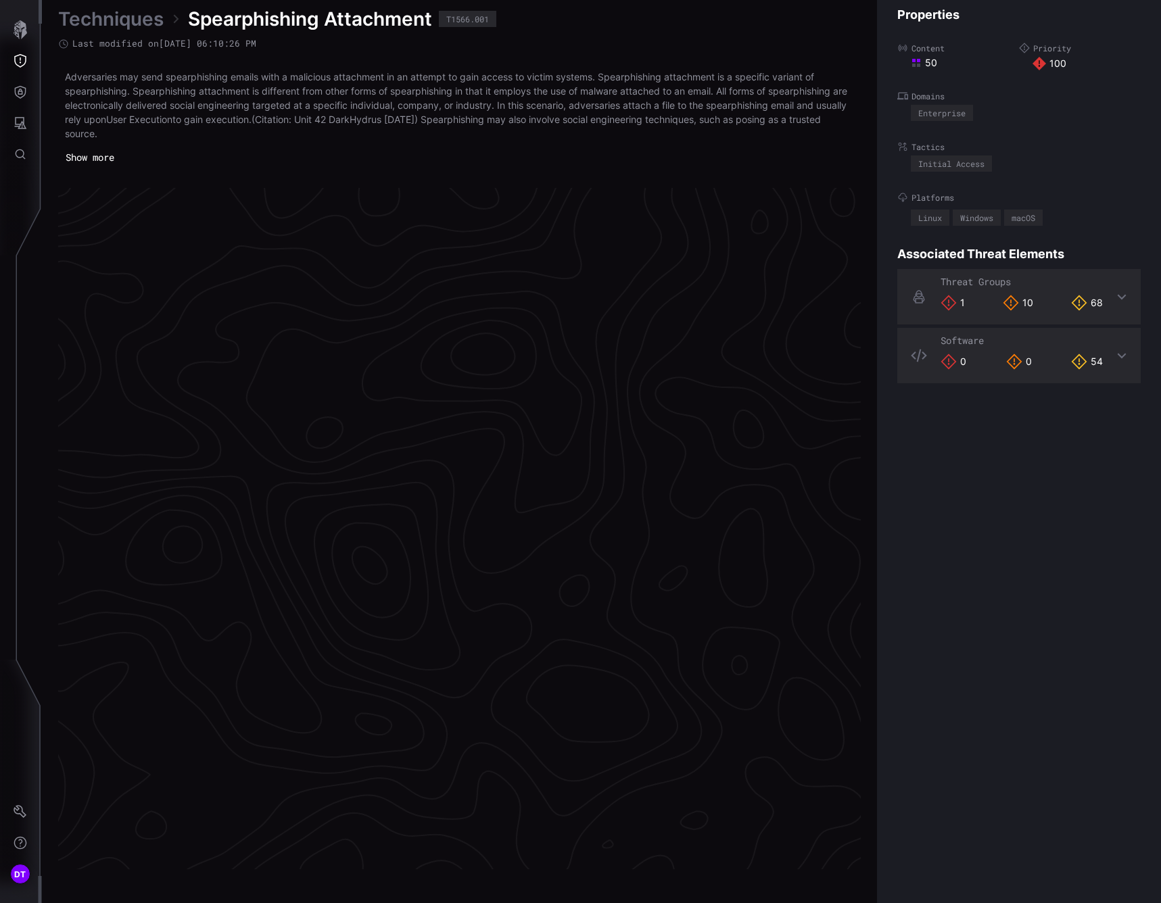
scroll to position [2707, 618]
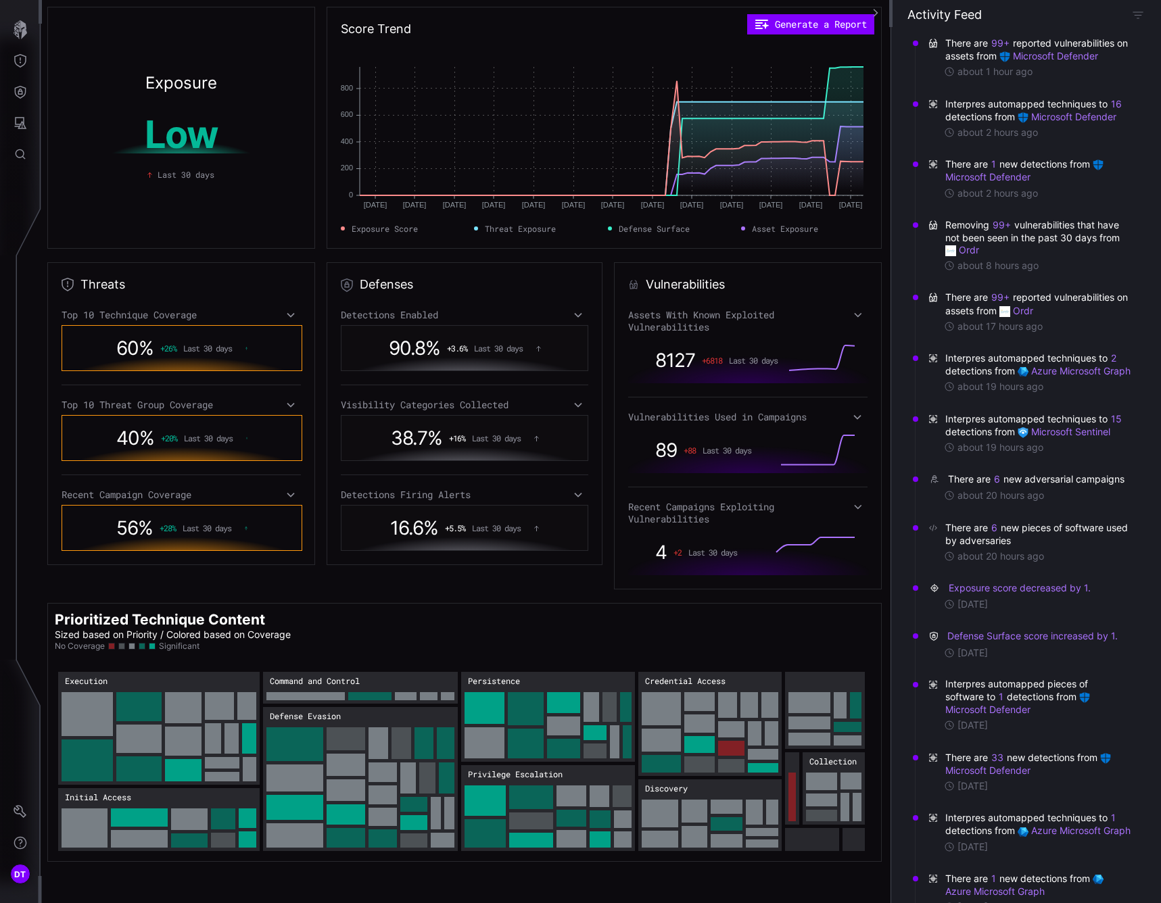
click at [287, 318] on icon at bounding box center [290, 315] width 9 height 11
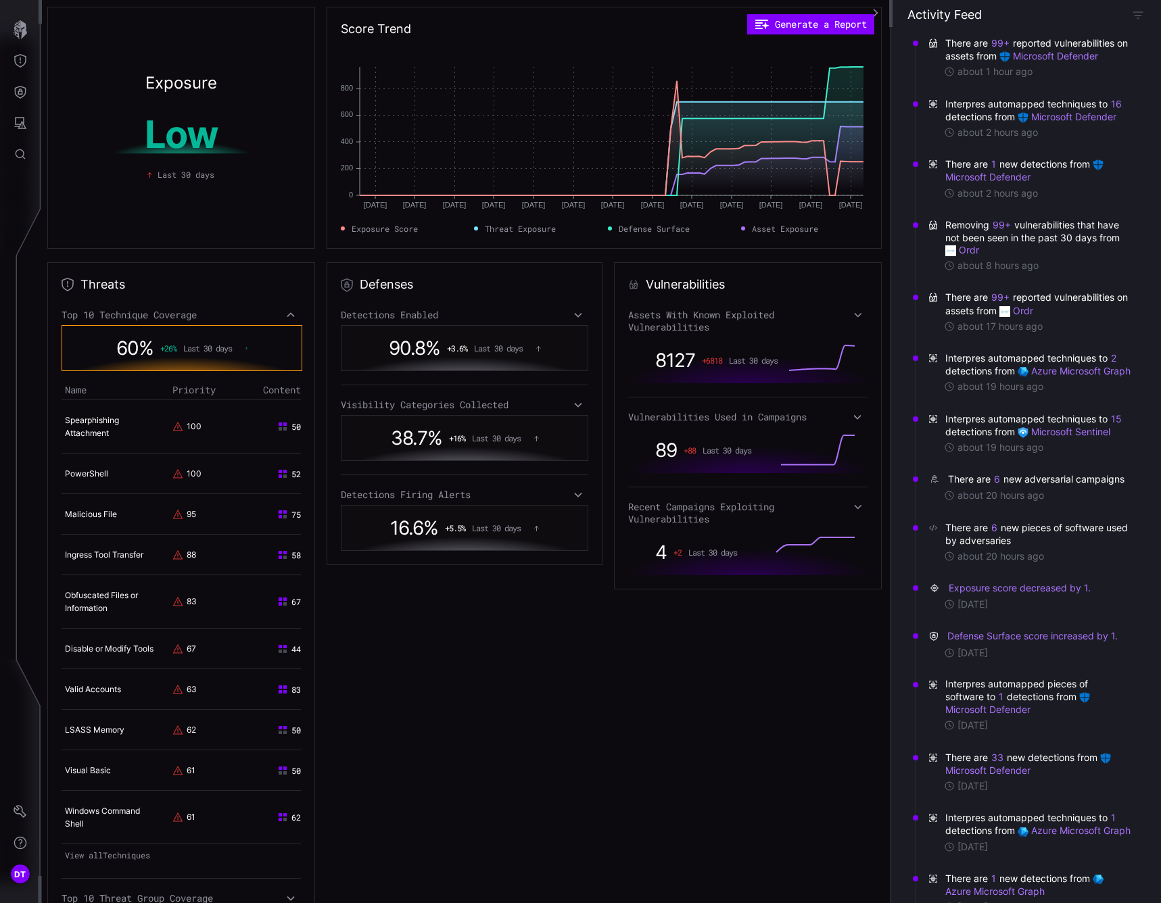
click at [102, 520] on td "Malicious File" at bounding box center [115, 514] width 107 height 41
click at [101, 516] on link "Malicious File" at bounding box center [91, 514] width 52 height 10
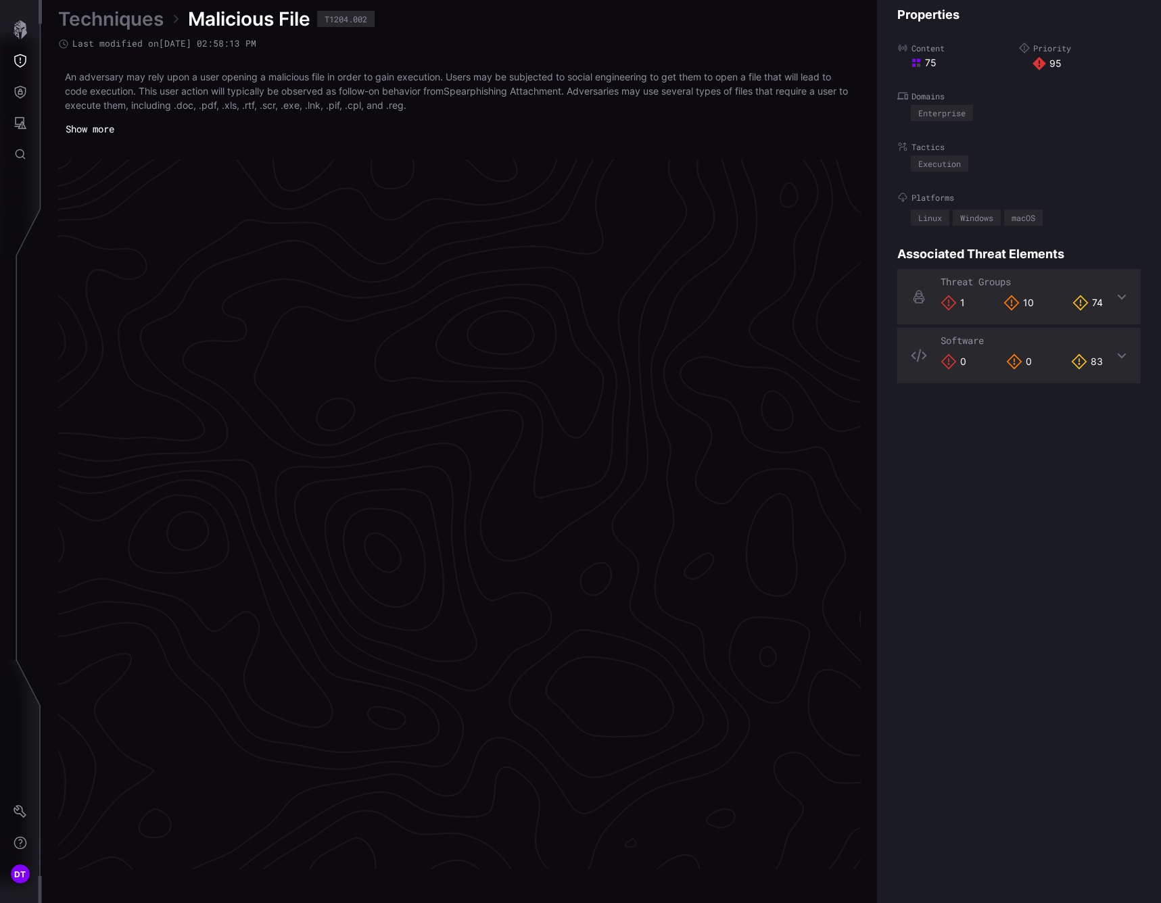
scroll to position [2693, 618]
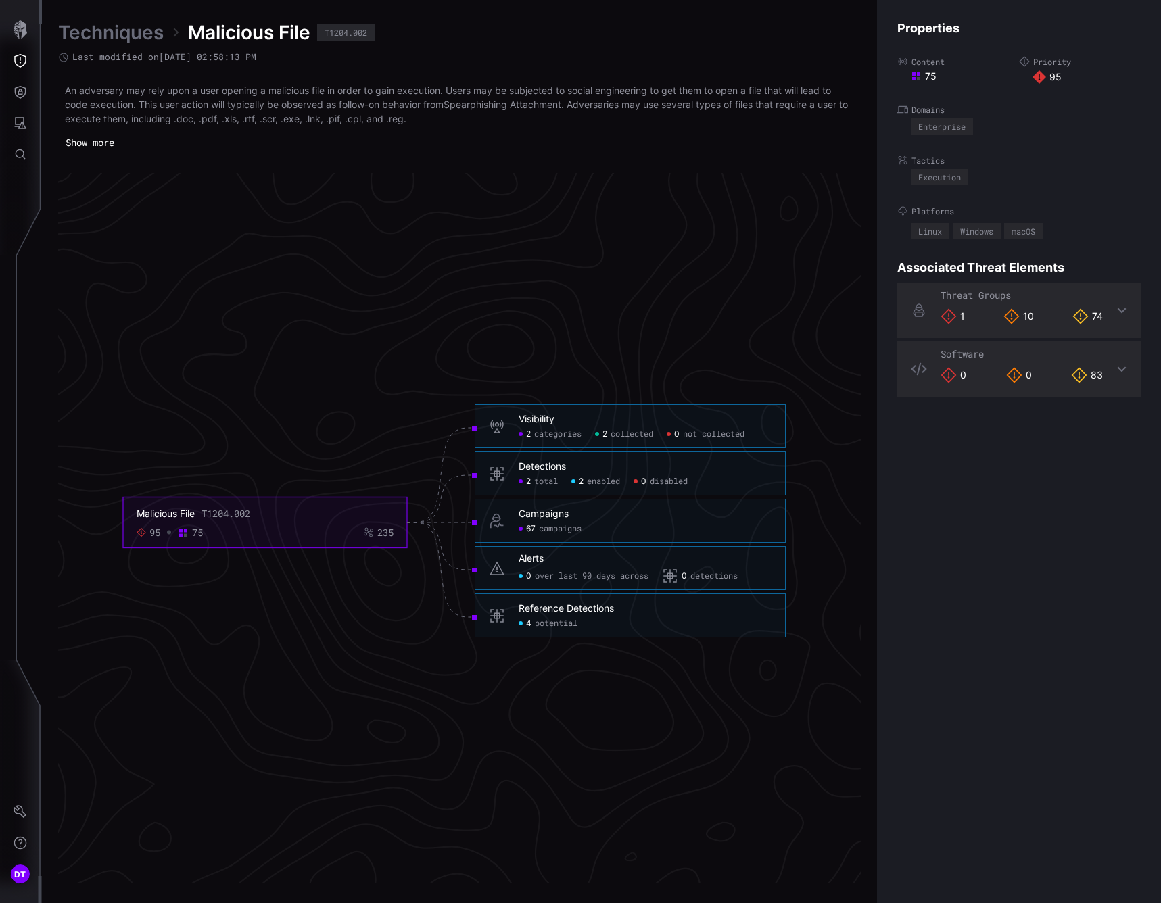
click at [534, 483] on span "total" at bounding box center [546, 482] width 24 height 11
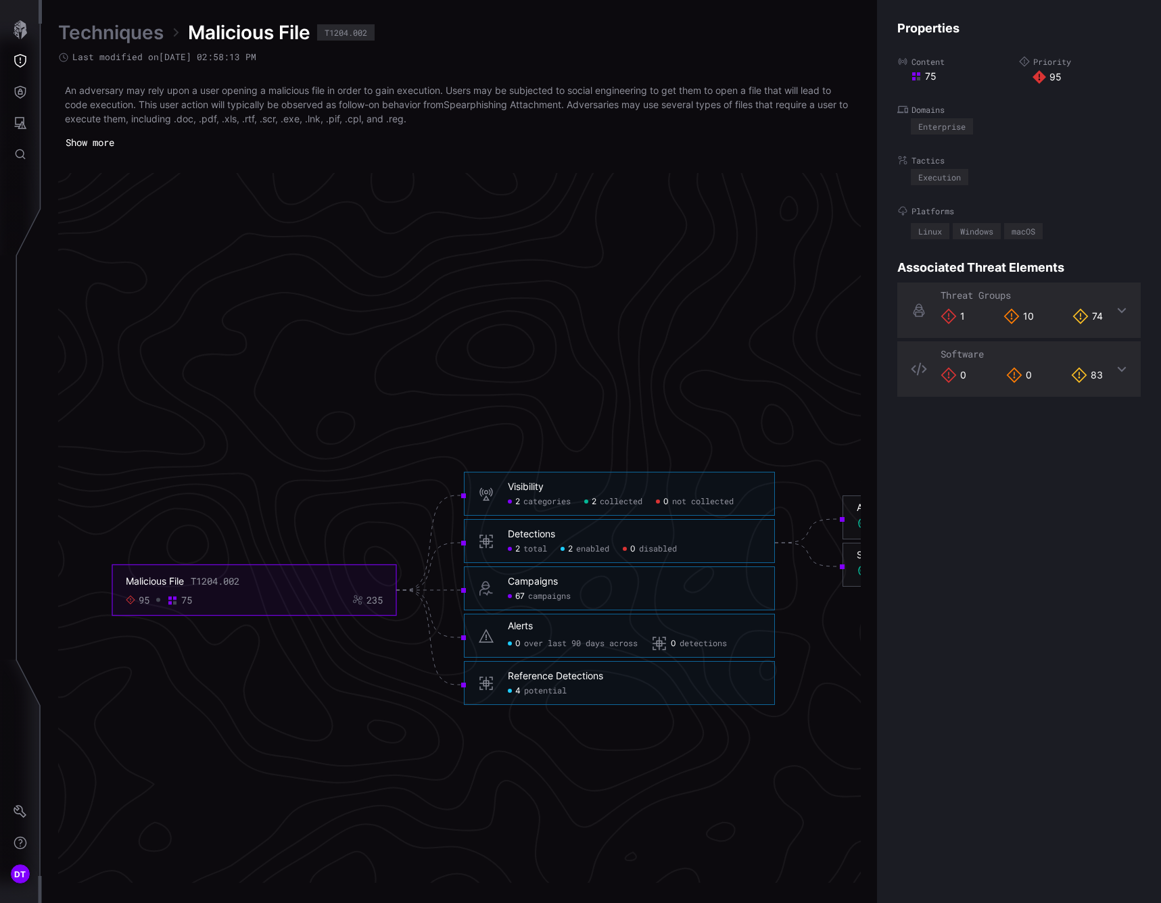
scroll to position [2625, 460]
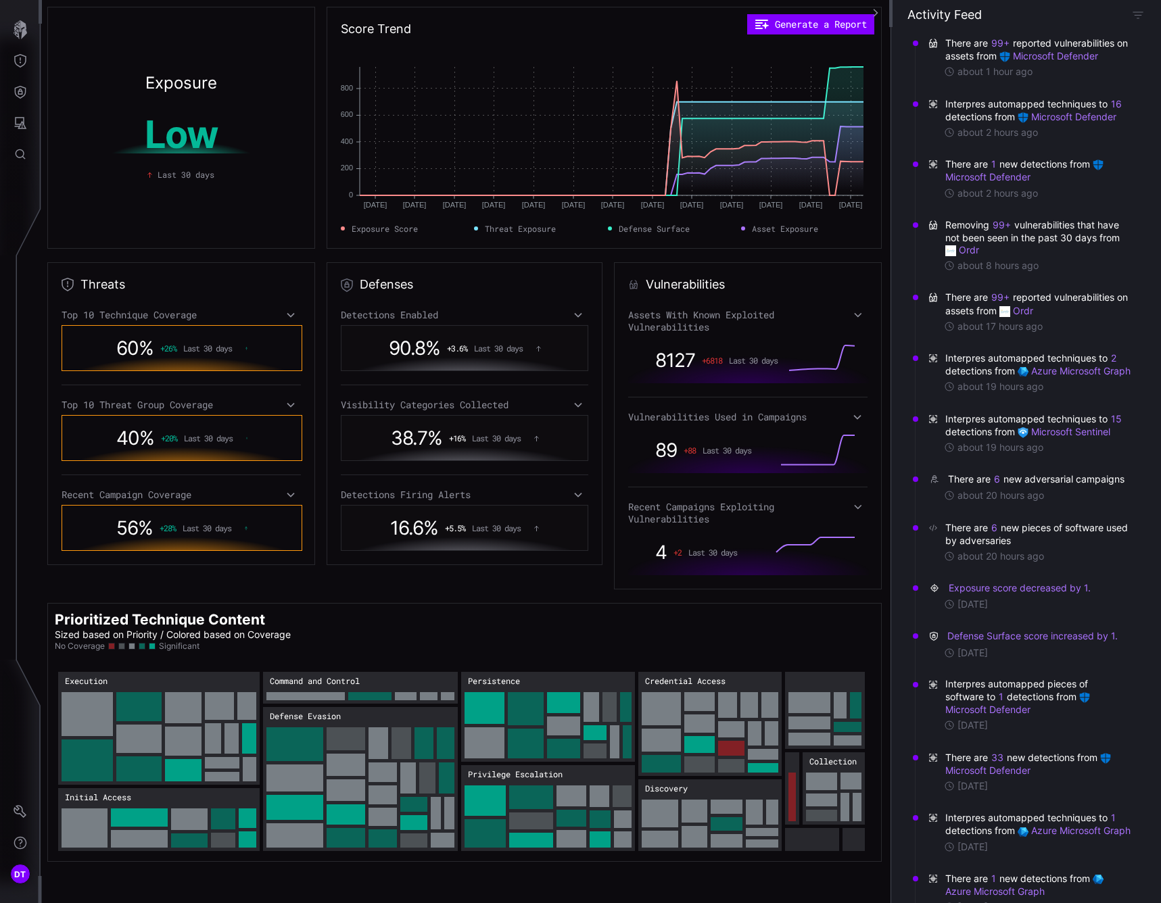
click at [287, 404] on icon at bounding box center [290, 405] width 7 height 5
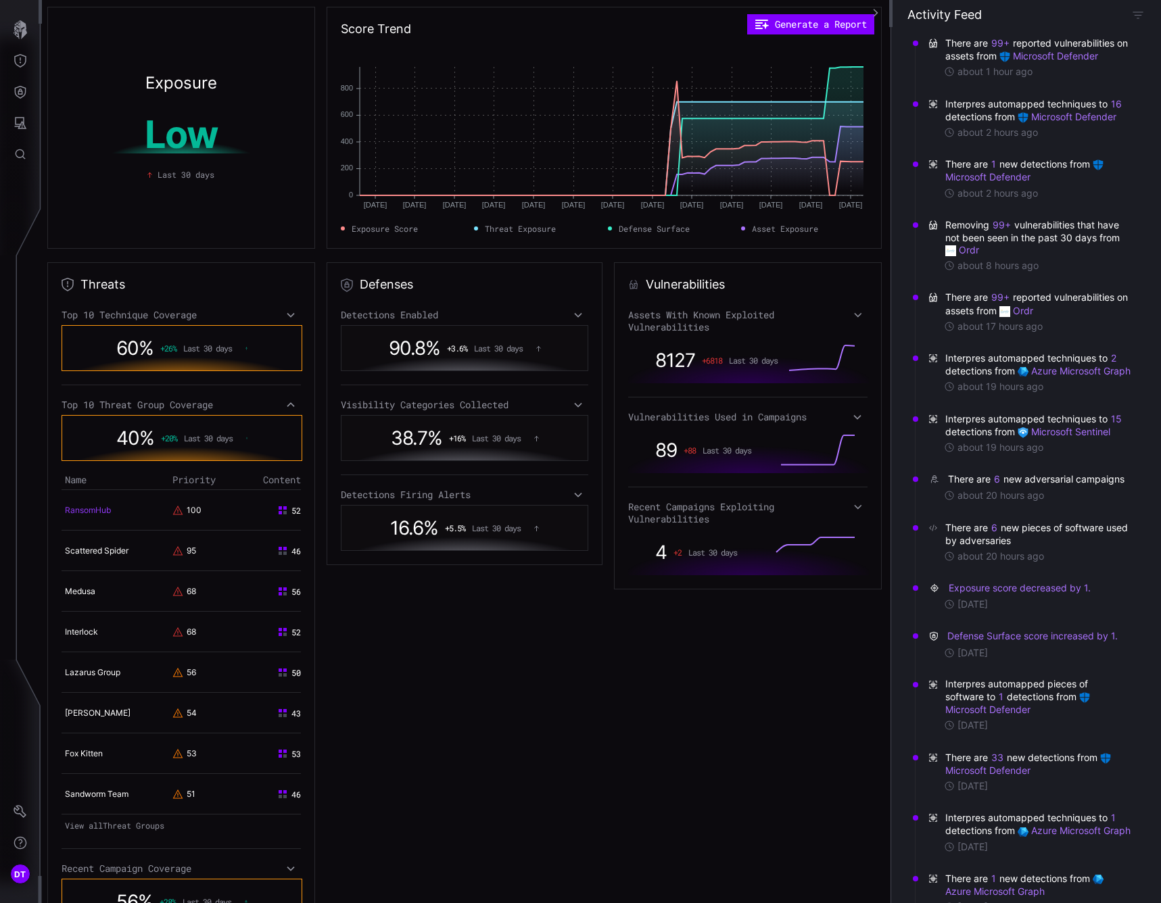
click at [90, 511] on link "RansomHub" at bounding box center [88, 510] width 46 height 10
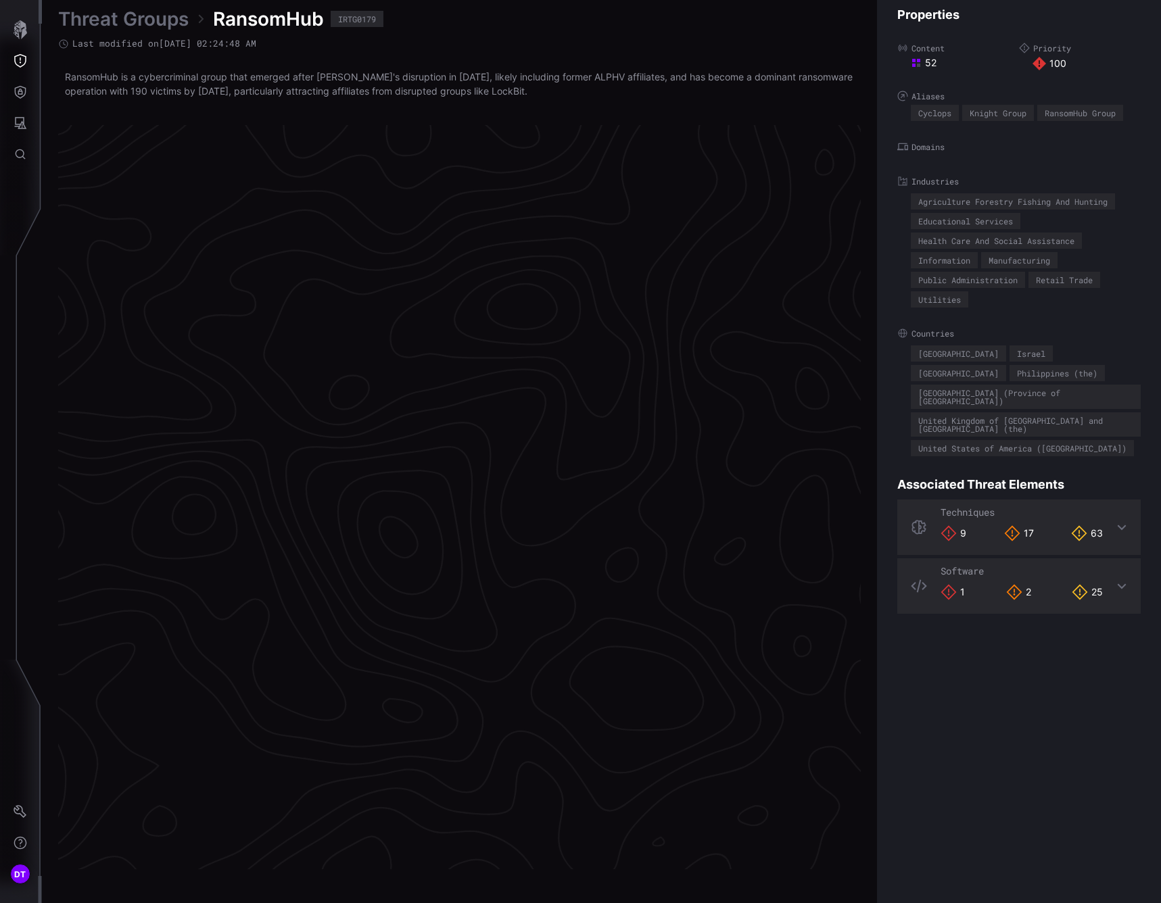
scroll to position [2675, 618]
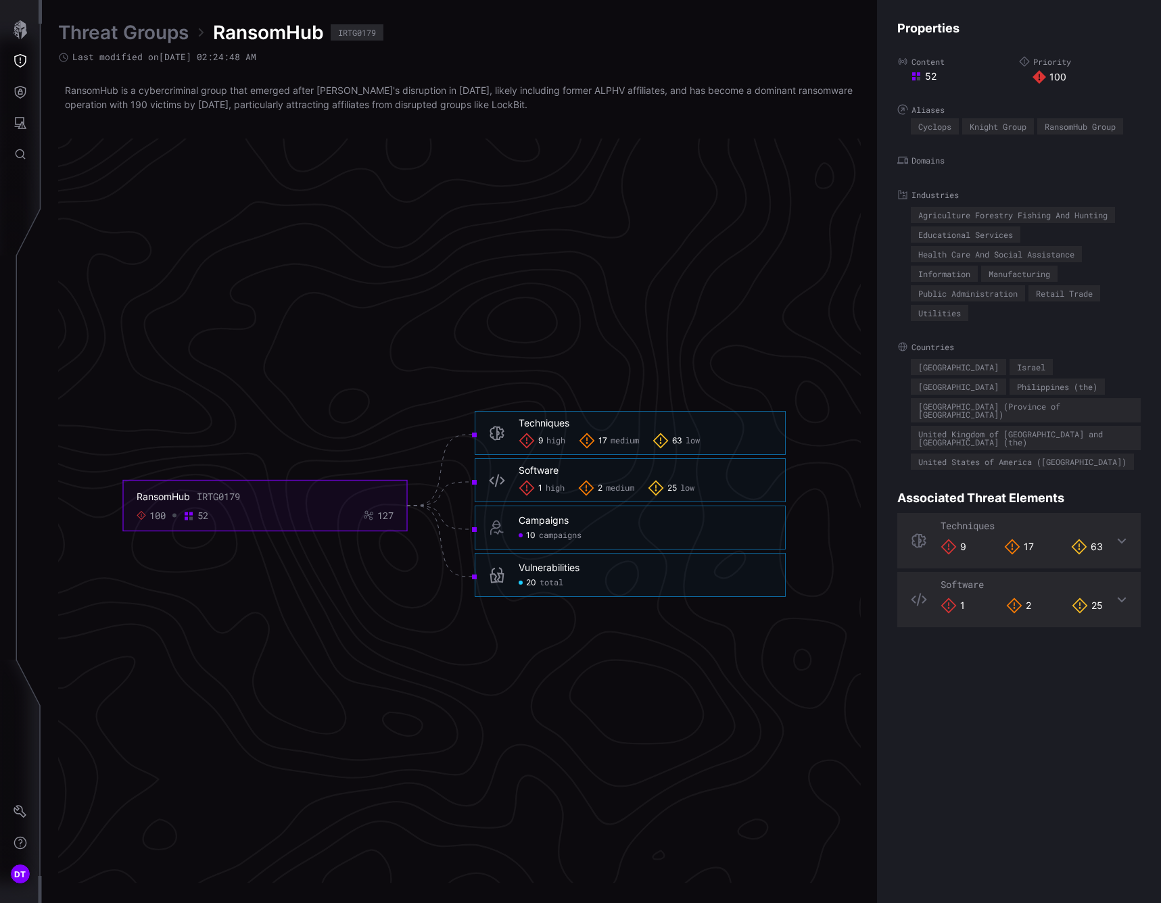
click at [554, 443] on span "high" at bounding box center [555, 441] width 19 height 11
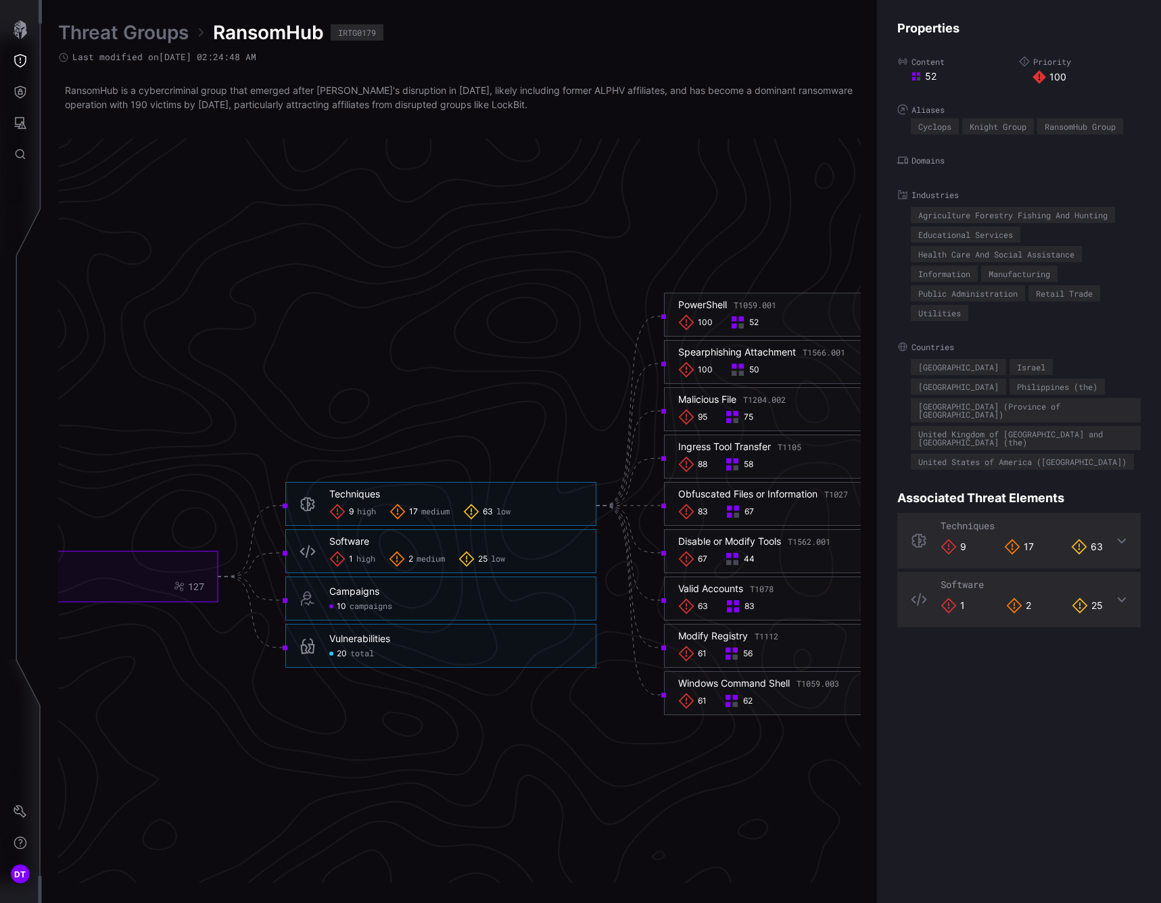
click at [359, 560] on span "high" at bounding box center [365, 559] width 19 height 11
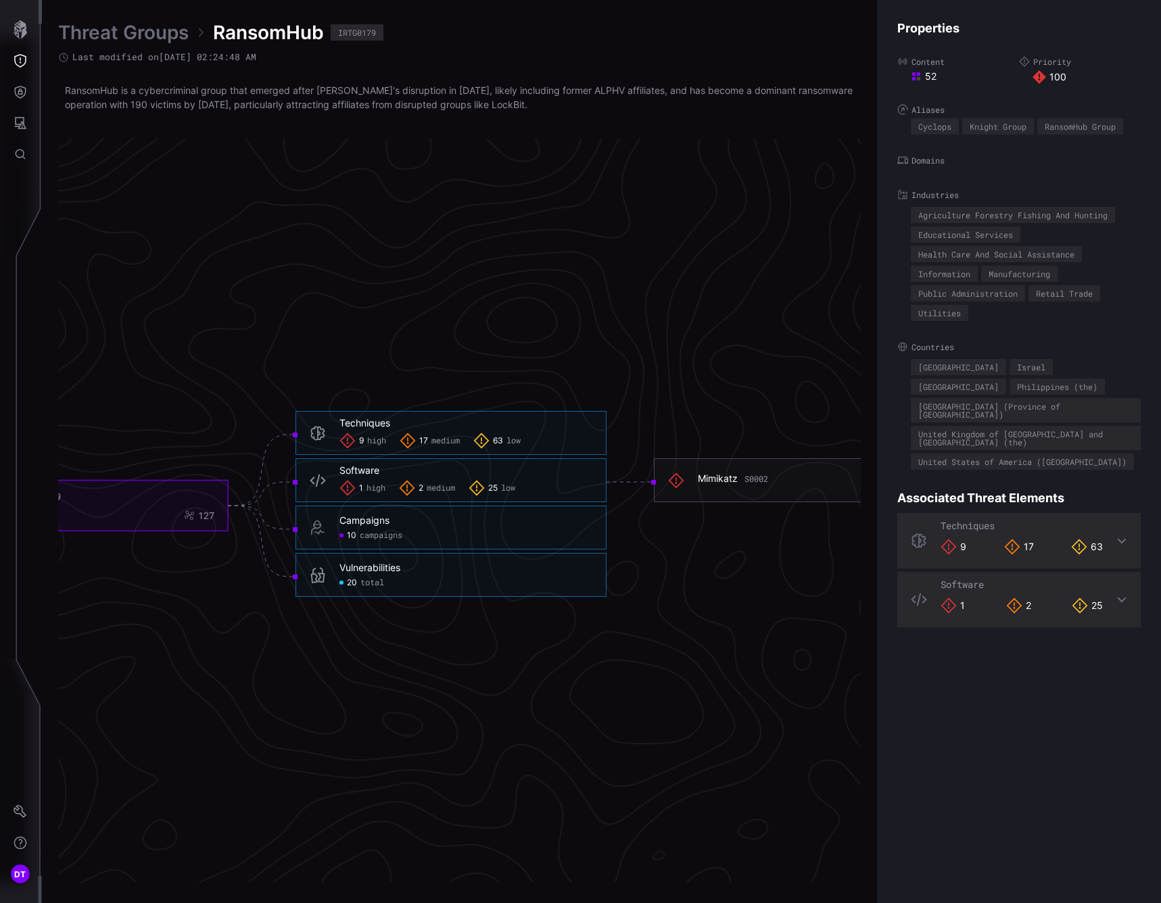
click at [371, 441] on span "high" at bounding box center [376, 441] width 19 height 11
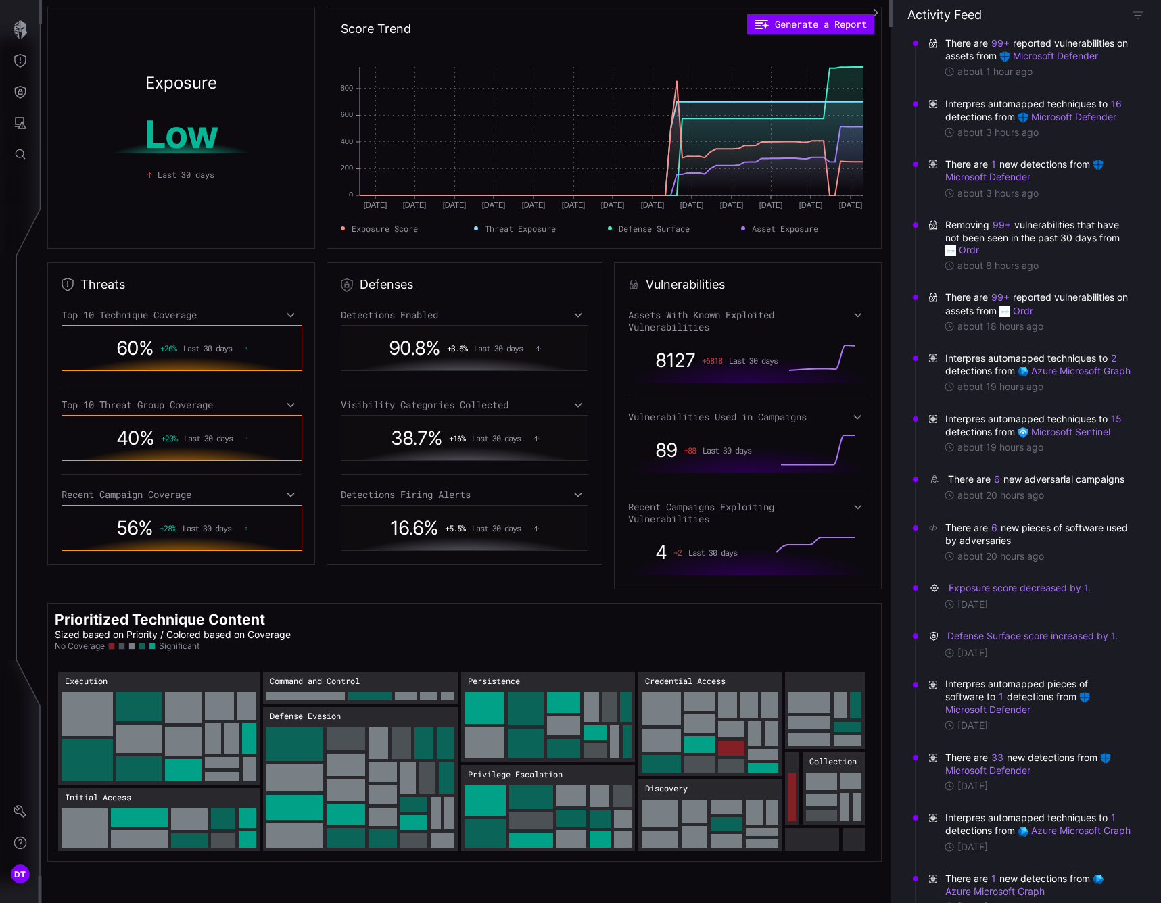
click at [854, 316] on icon at bounding box center [857, 315] width 7 height 5
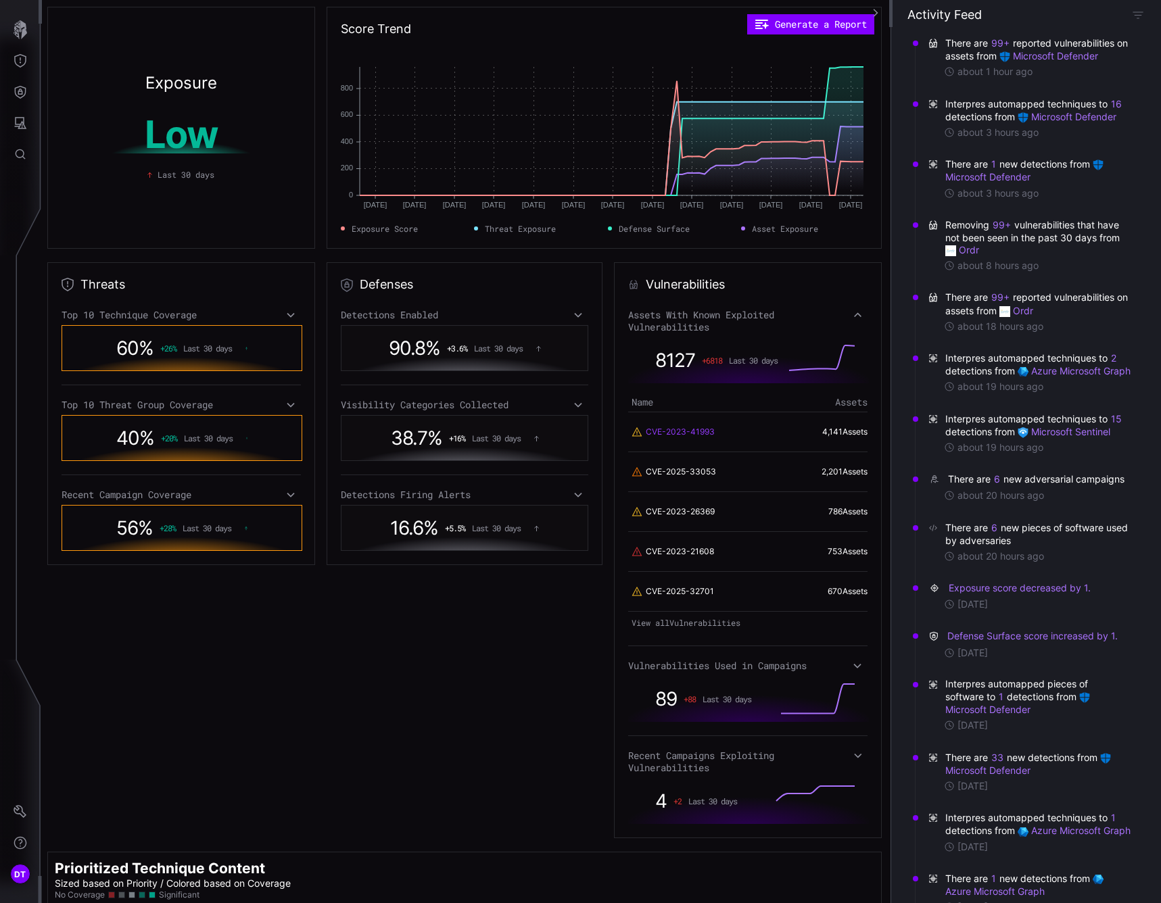
click at [663, 431] on link "CVE-2023-41993" at bounding box center [680, 432] width 69 height 12
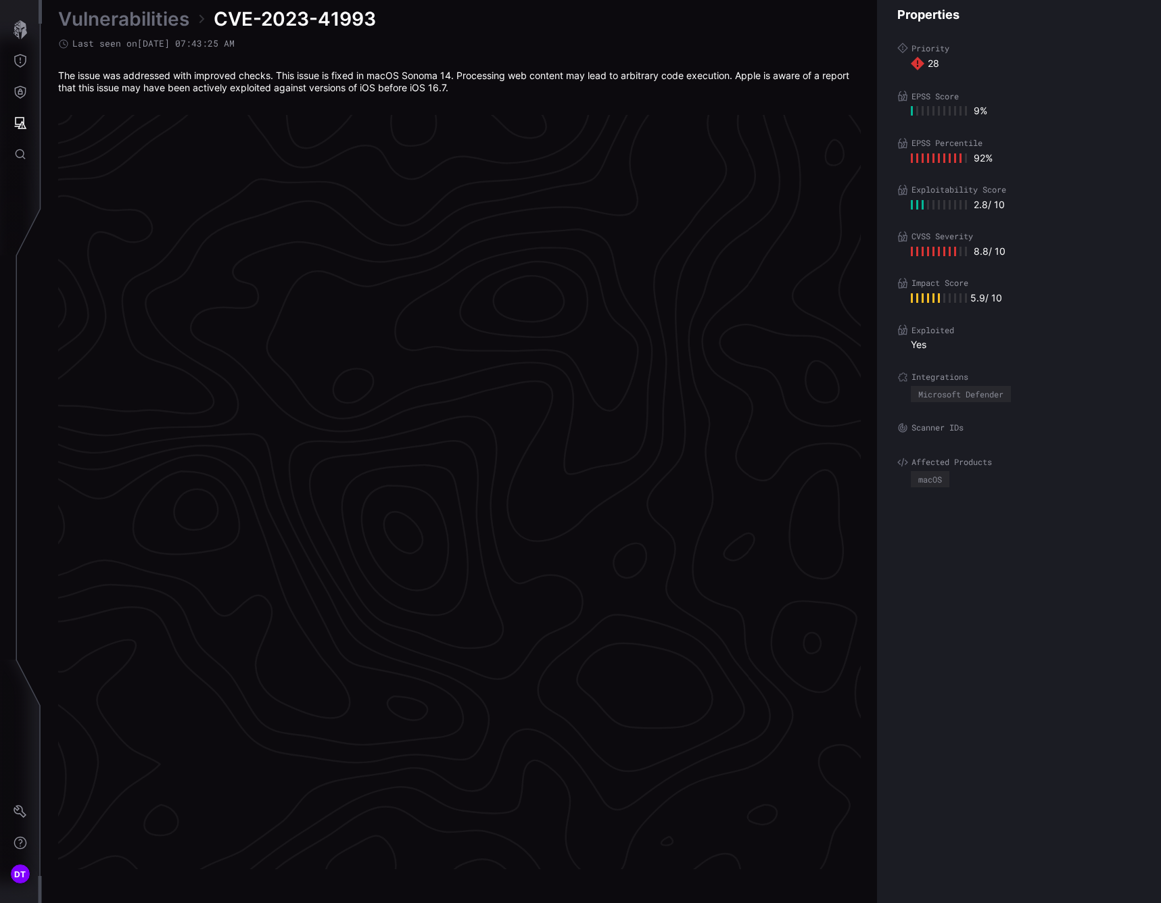
scroll to position [2670, 618]
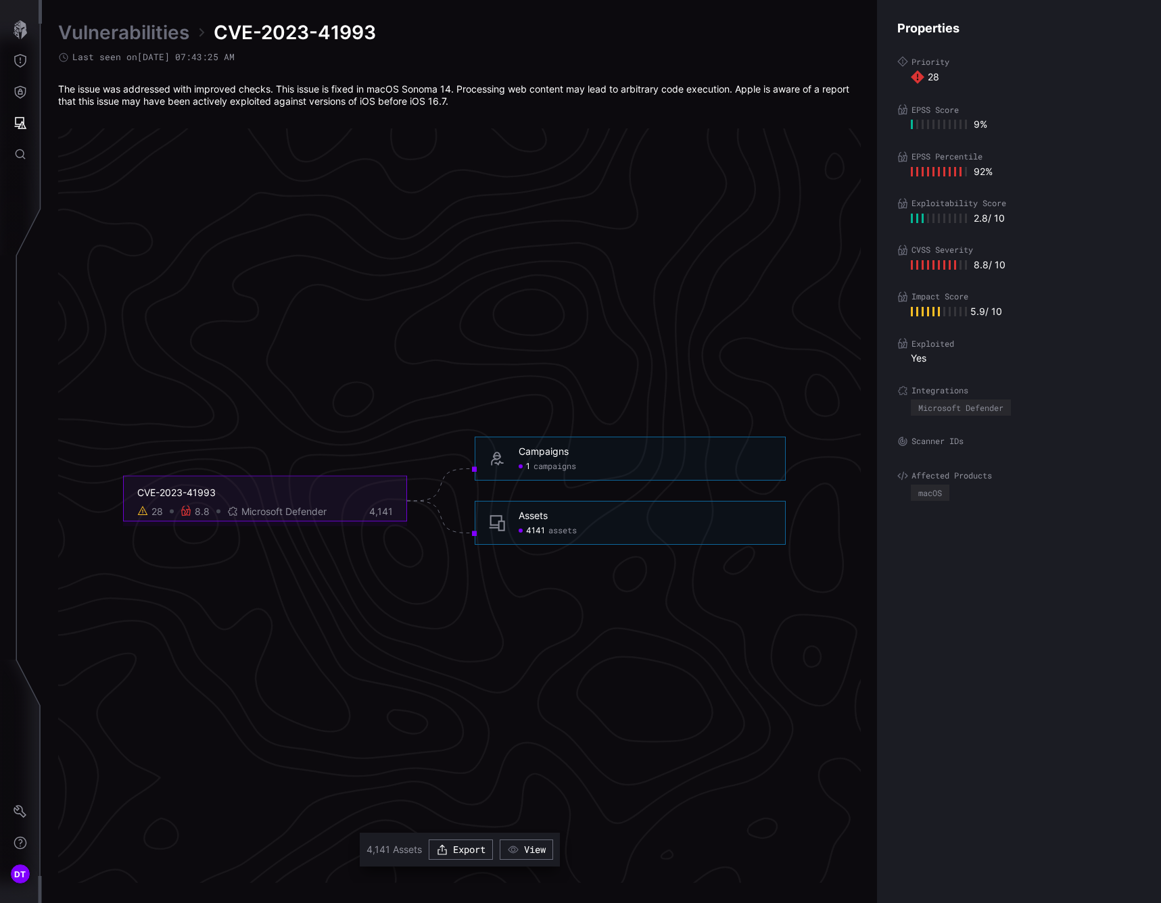
click at [539, 466] on span "campaigns" at bounding box center [554, 466] width 43 height 11
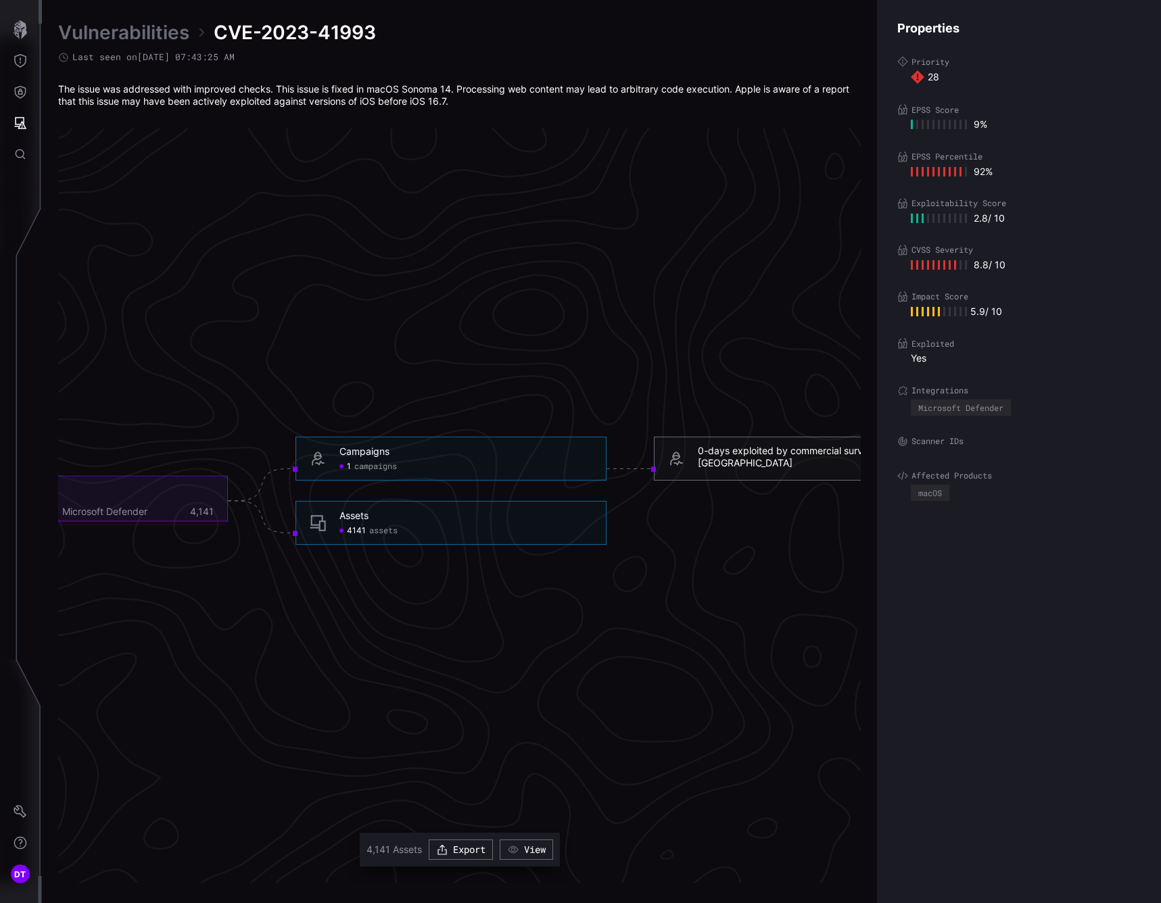
click at [719, 458] on div "0-days exploited by commercial surveillance vendor in [GEOGRAPHIC_DATA]" at bounding box center [824, 456] width 253 height 24
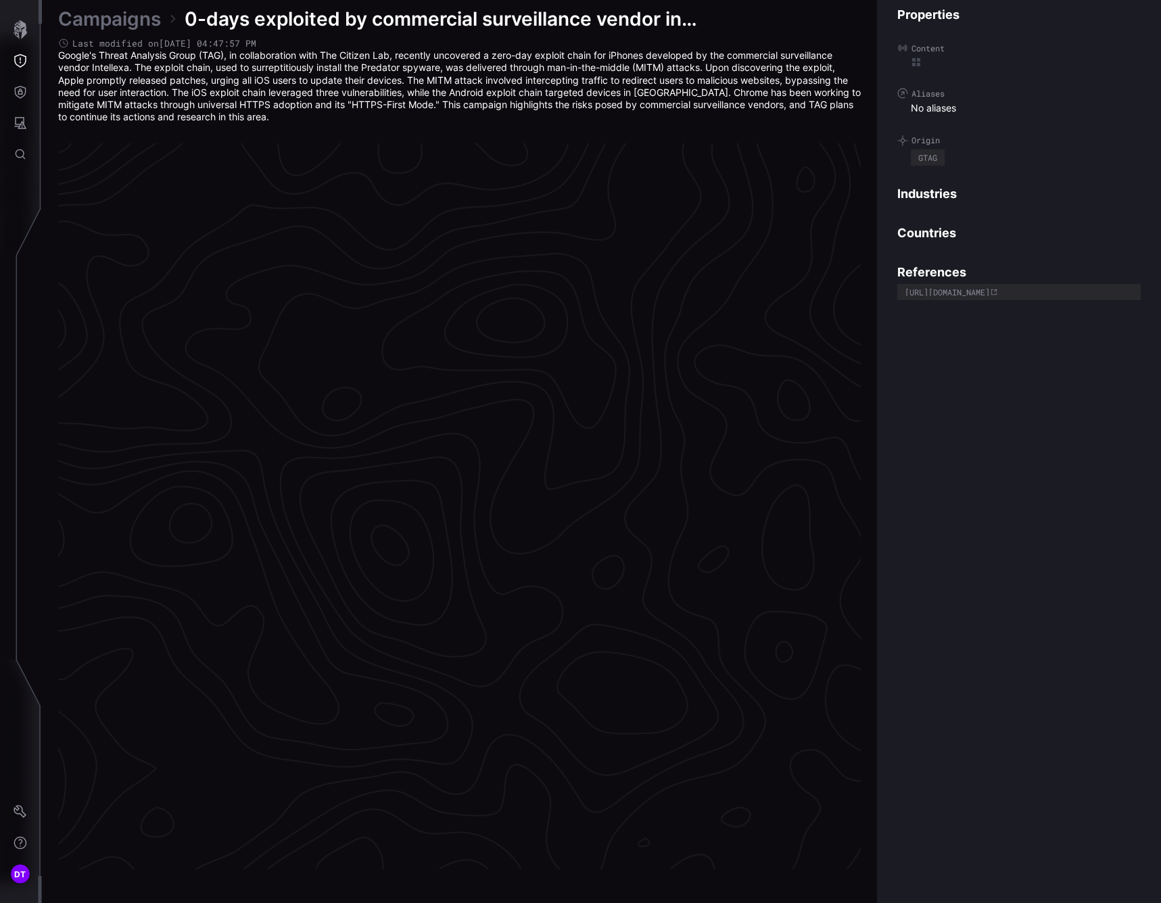
scroll to position [2684, 618]
